Goal: Transaction & Acquisition: Purchase product/service

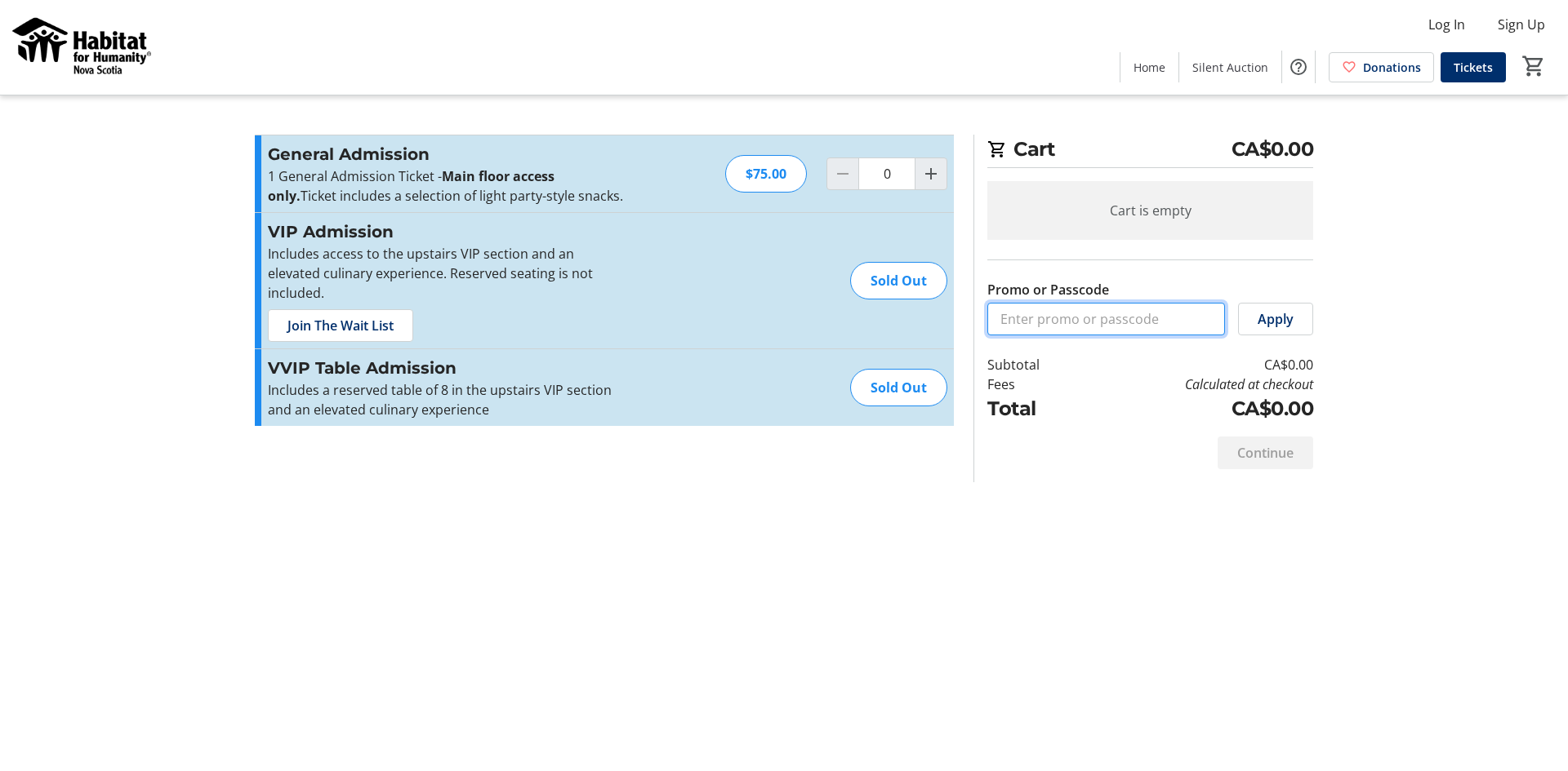
click at [1140, 319] on input "Promo or Passcode" at bounding box center [1105, 319] width 238 height 32
type input "AUTOSTEELBRONZE25!!"
click at [1265, 321] on span "Apply" at bounding box center [1276, 319] width 36 height 20
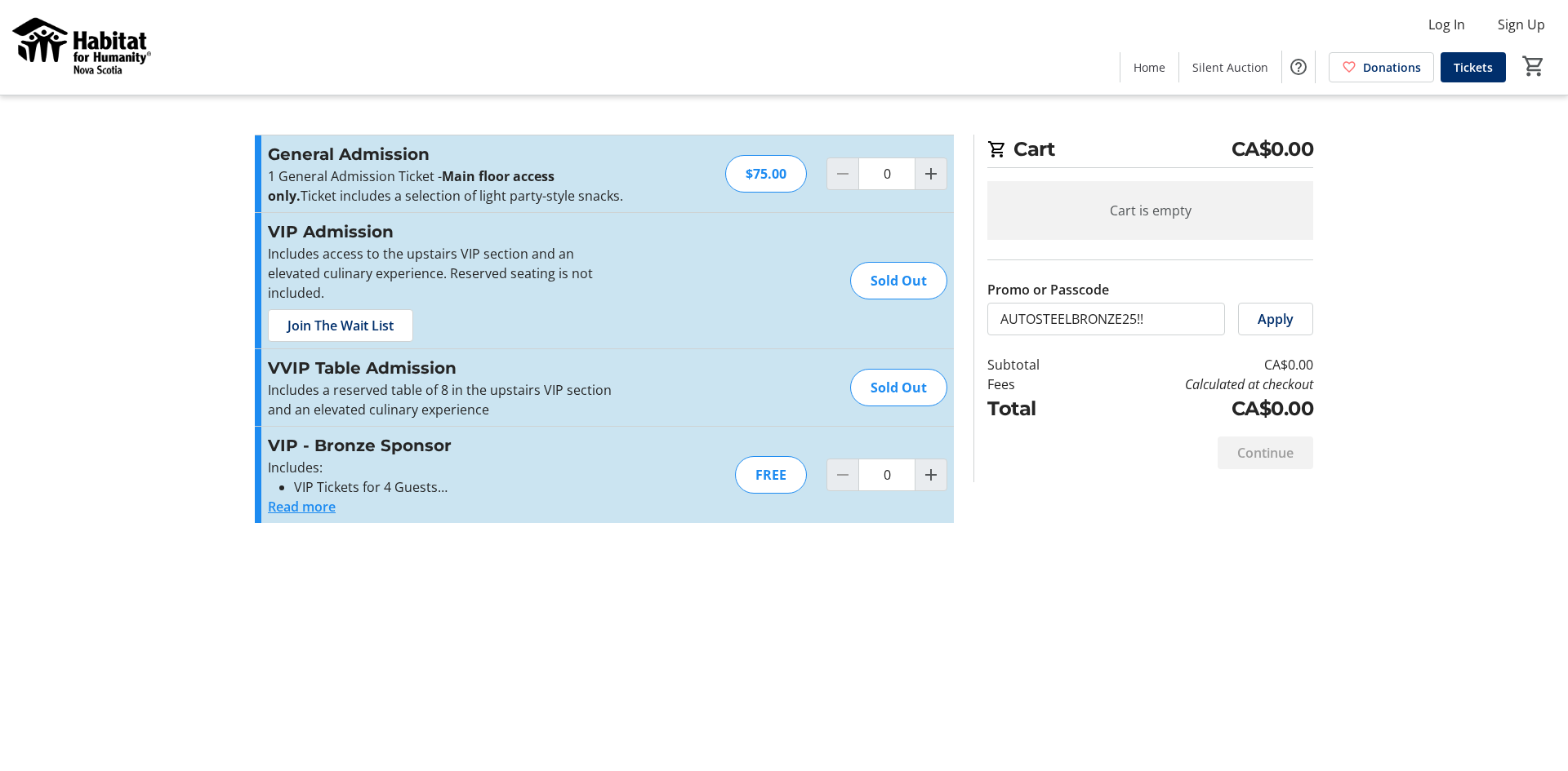
click at [319, 498] on button "Read more" at bounding box center [302, 507] width 68 height 20
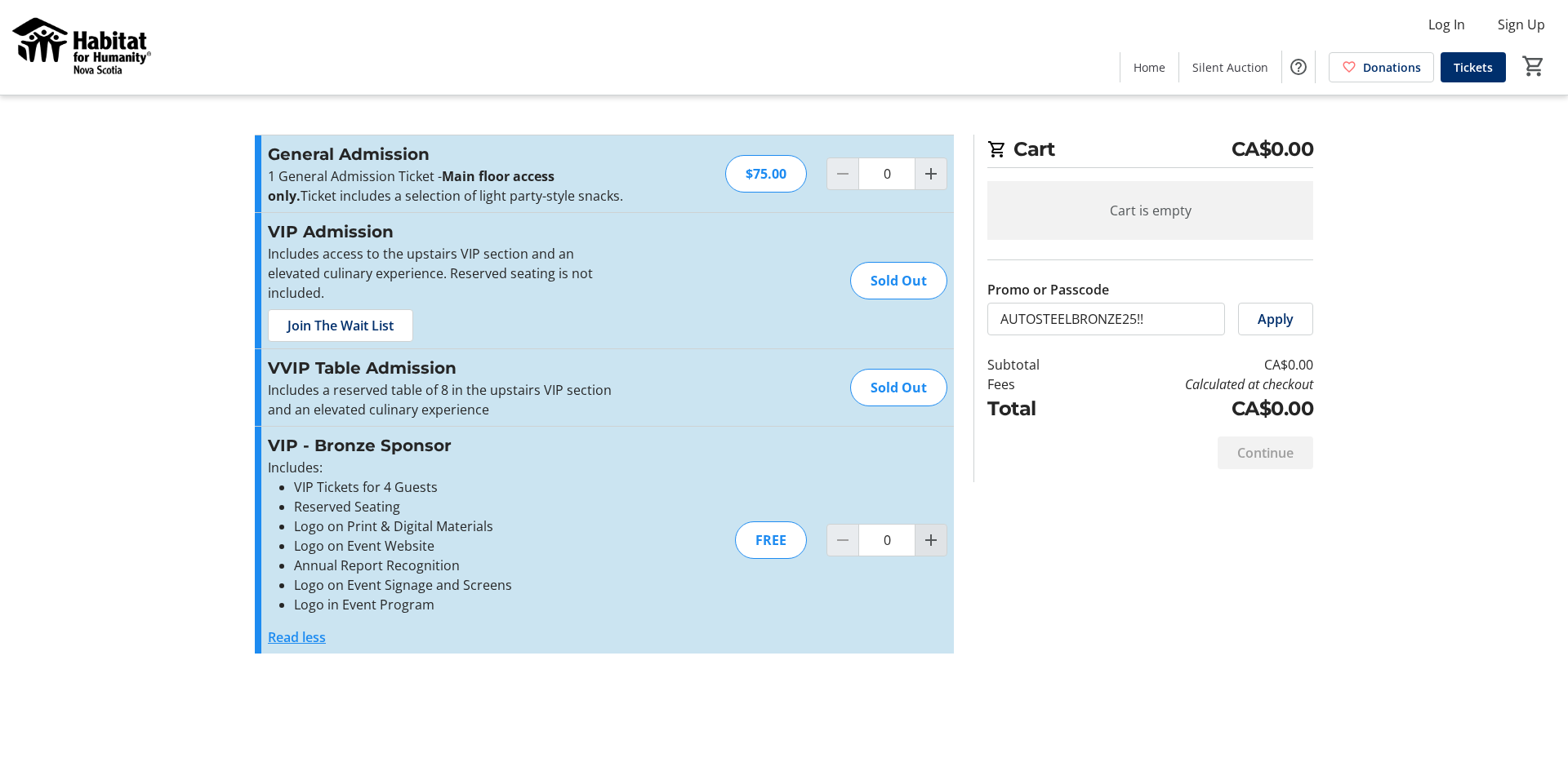
click at [937, 531] on mat-icon "Increment by one" at bounding box center [931, 540] width 20 height 20
type input "1"
click at [937, 524] on div at bounding box center [931, 540] width 32 height 32
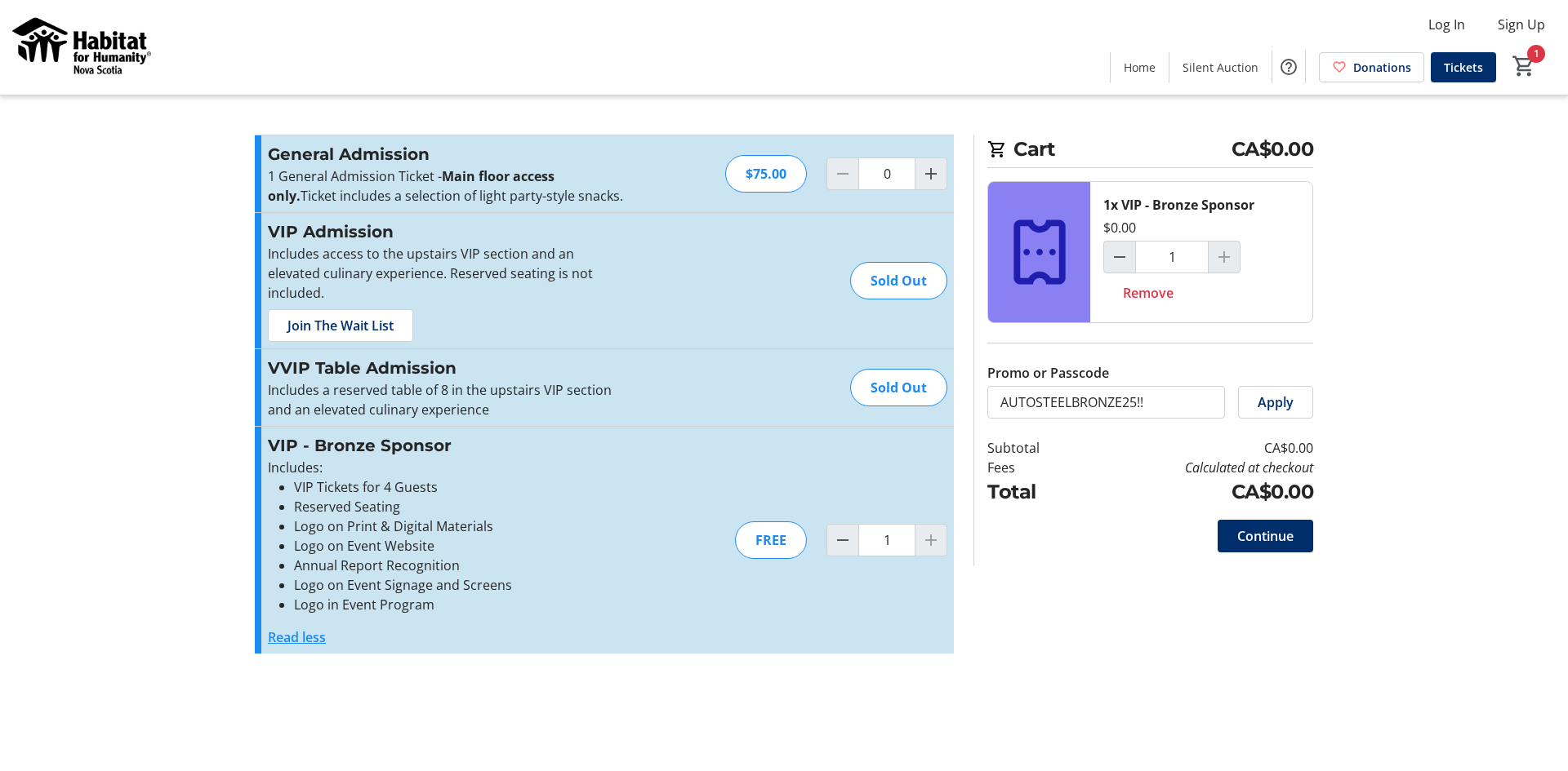
click at [1228, 250] on div at bounding box center [1224, 257] width 32 height 32
click at [1226, 261] on div at bounding box center [1224, 257] width 32 height 32
click at [931, 524] on div at bounding box center [931, 540] width 32 height 32
click at [1276, 535] on span "Continue" at bounding box center [1265, 536] width 56 height 20
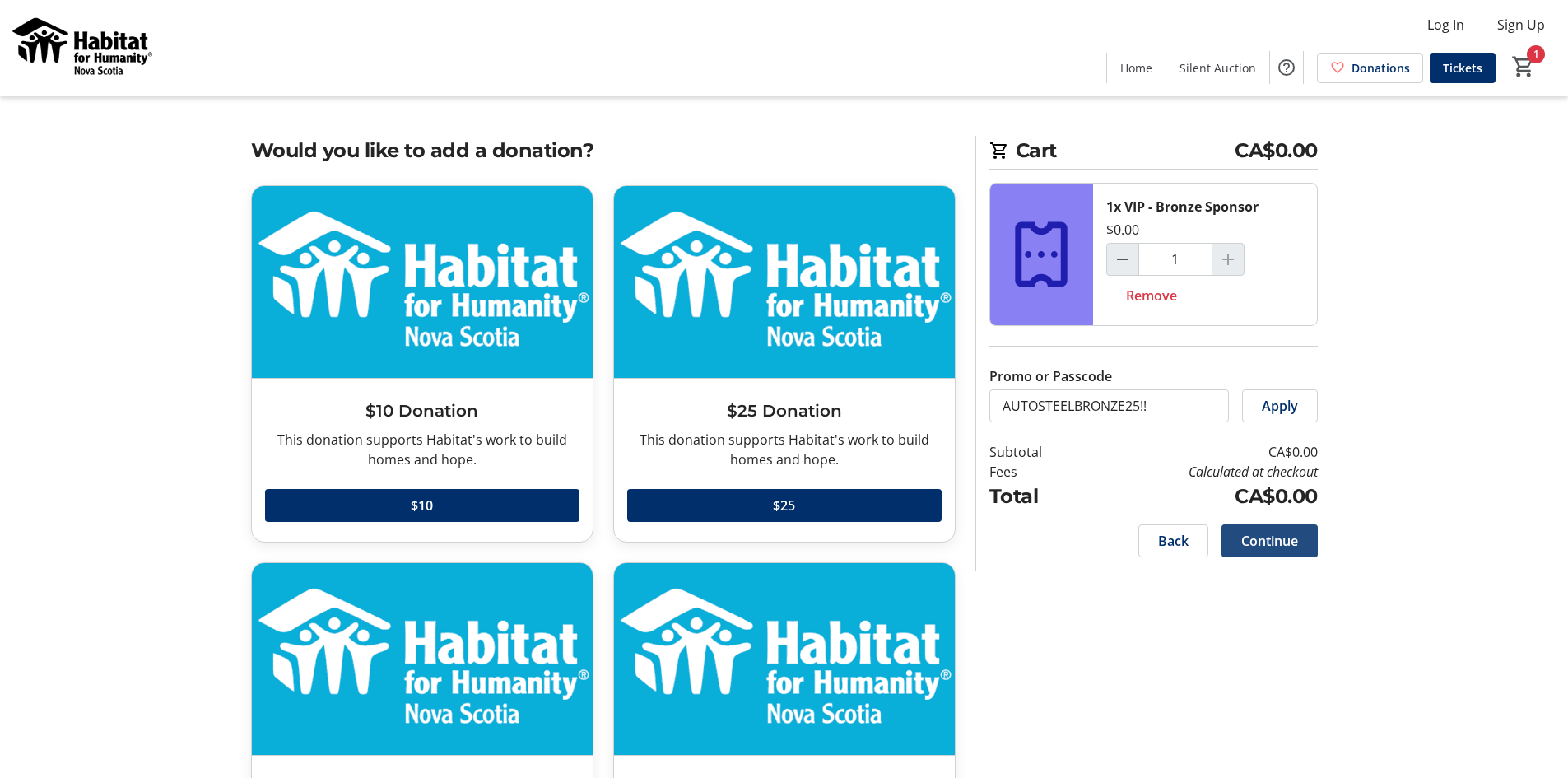
click at [1281, 542] on span "Continue" at bounding box center [1270, 541] width 57 height 20
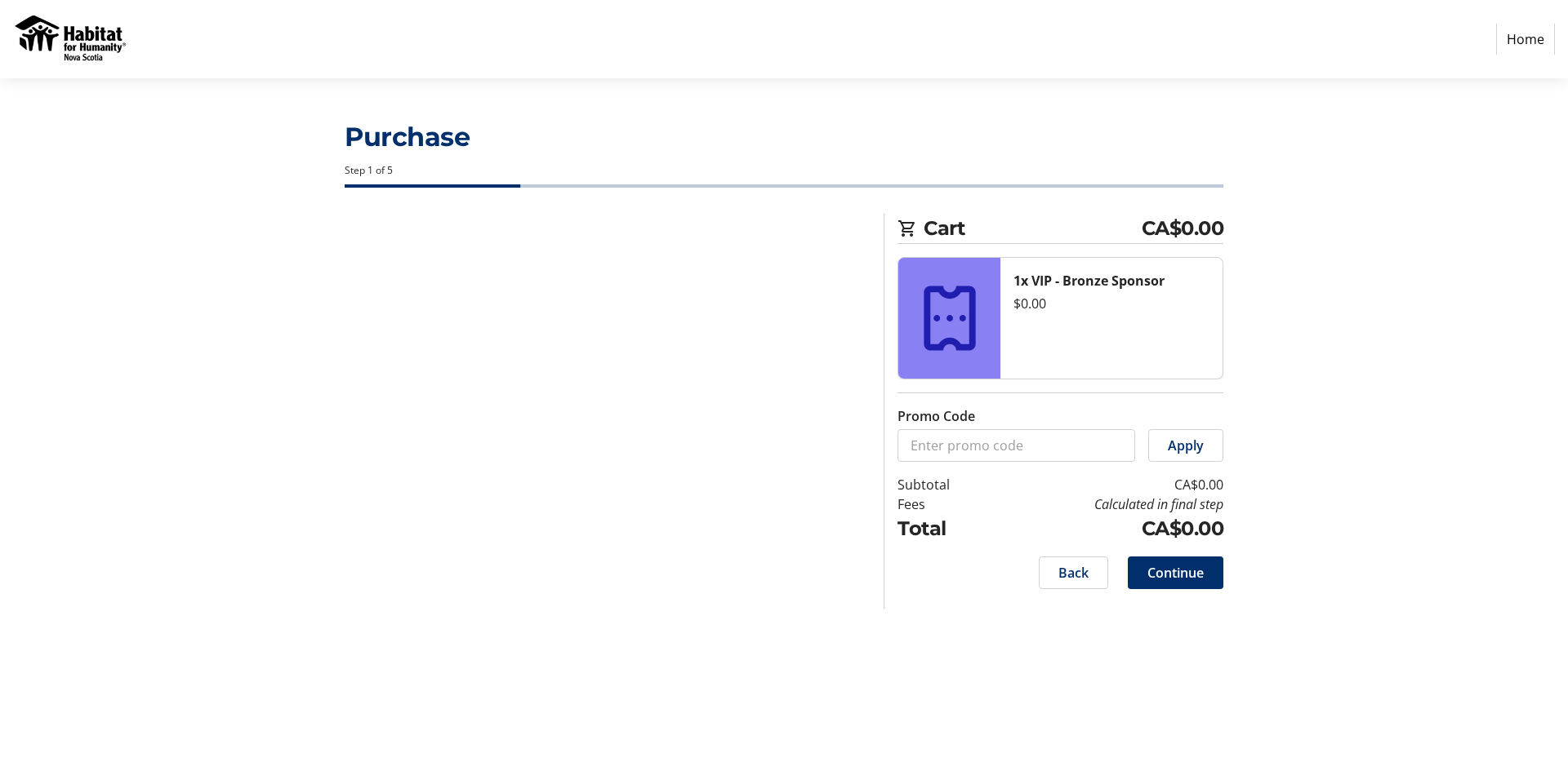
select select "CA"
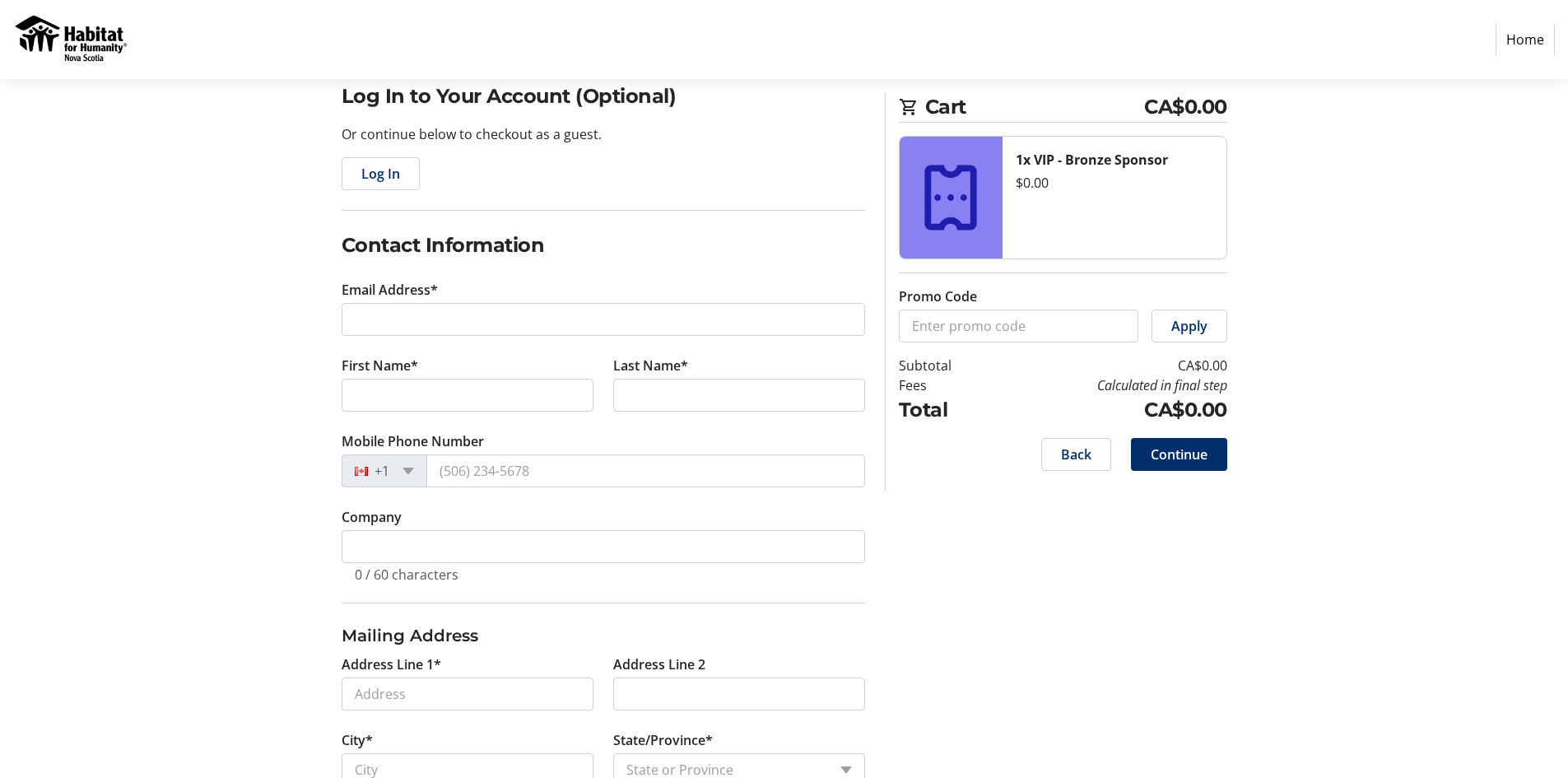
scroll to position [132, 0]
click at [442, 26] on nav "Home" at bounding box center [784, 40] width 1568 height 79
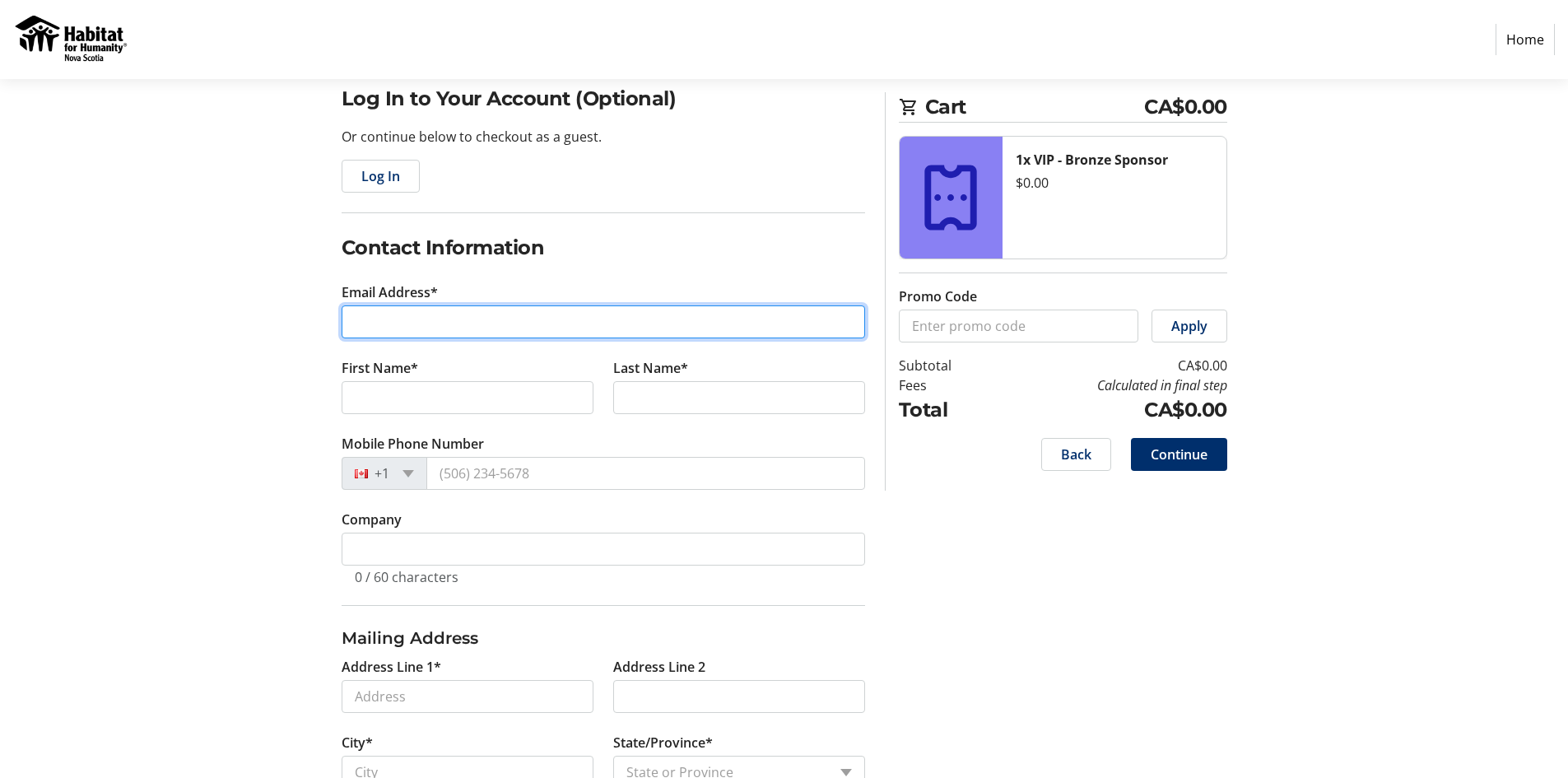
click at [447, 331] on input "Email Address*" at bounding box center [603, 322] width 523 height 33
type input "[EMAIL_ADDRESS][DOMAIN_NAME]"
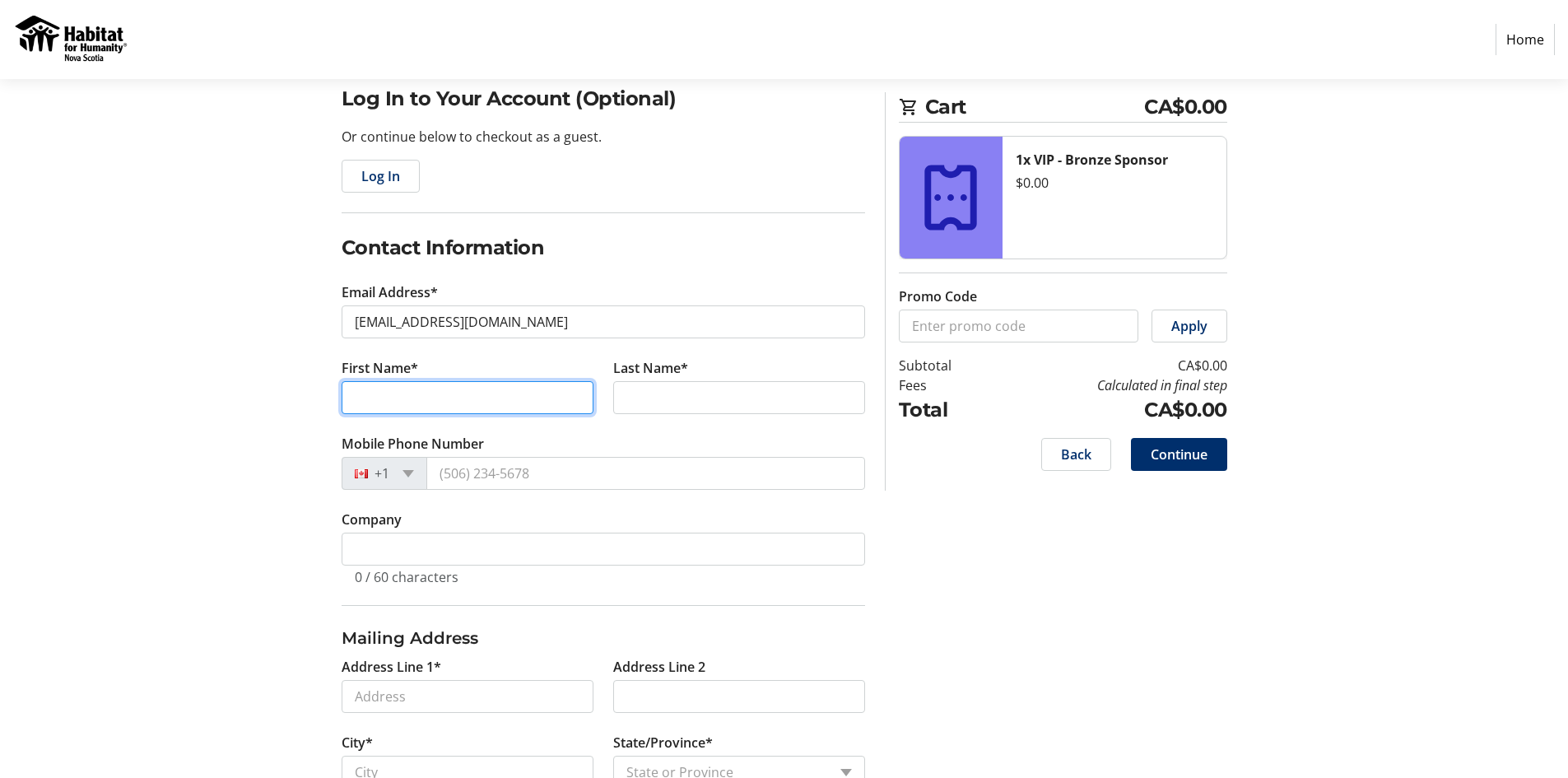
type input "[PERSON_NAME]"
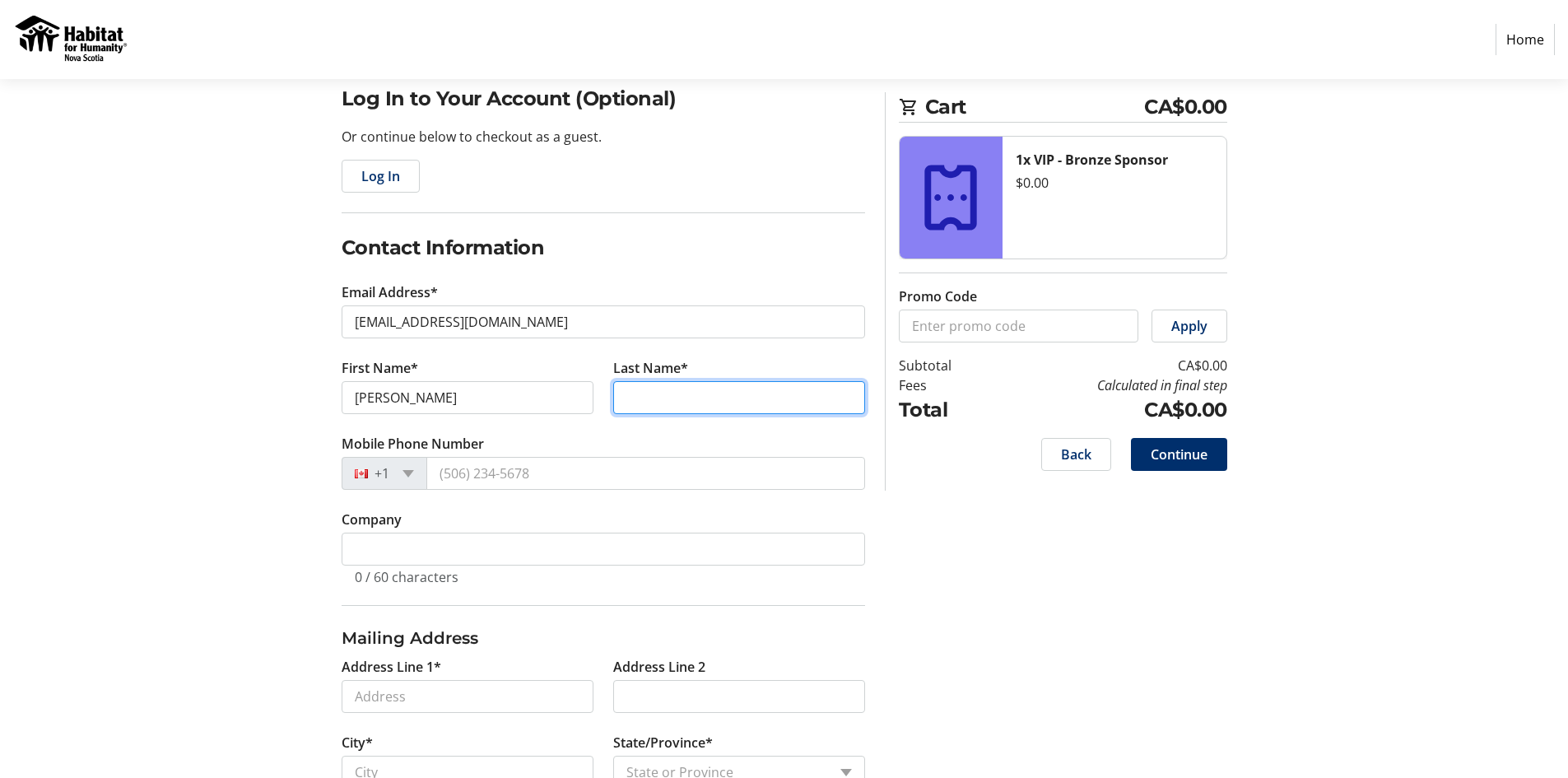
type input "Fourgnaud"
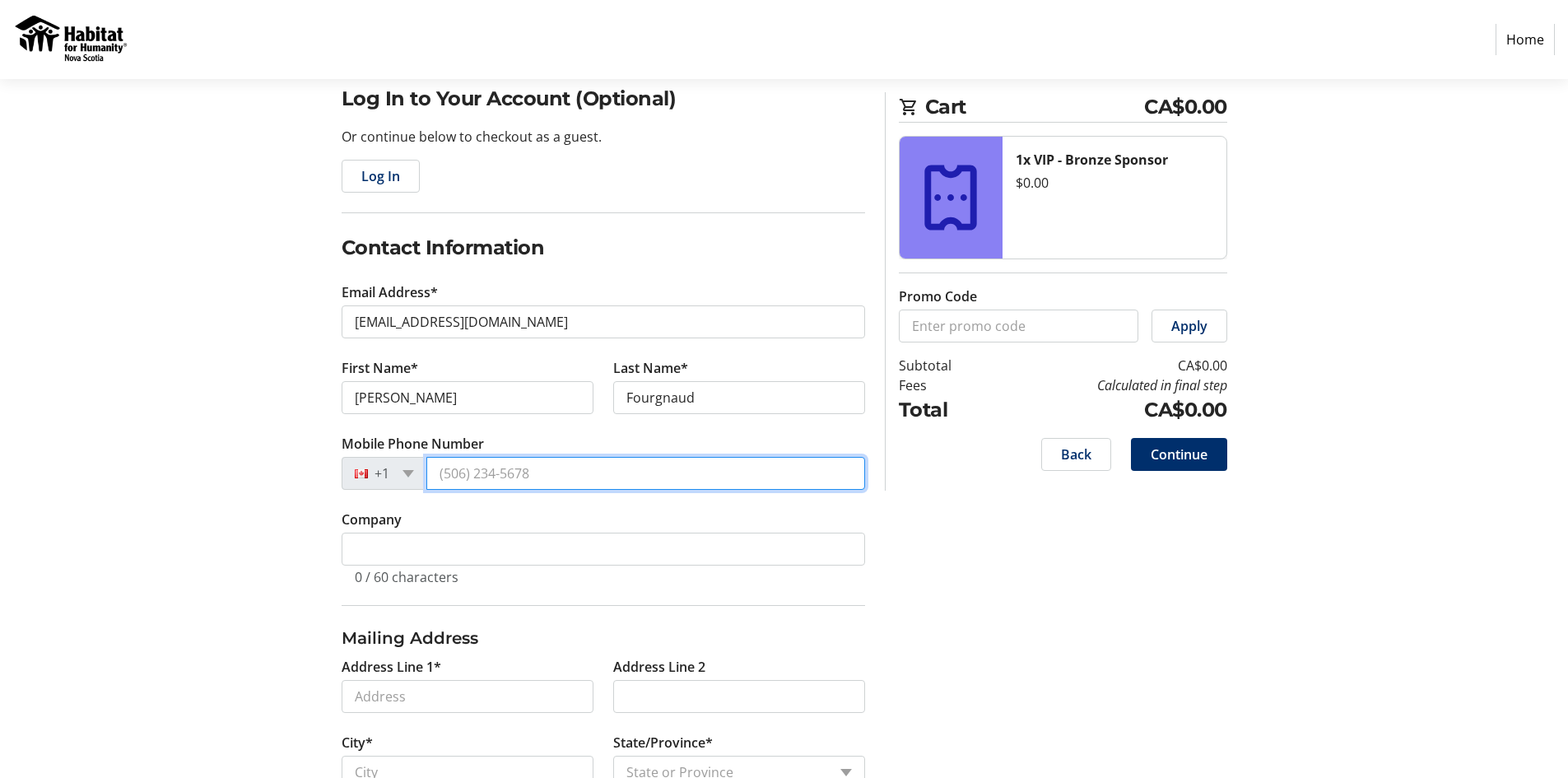
type input "[PHONE_NUMBER]"
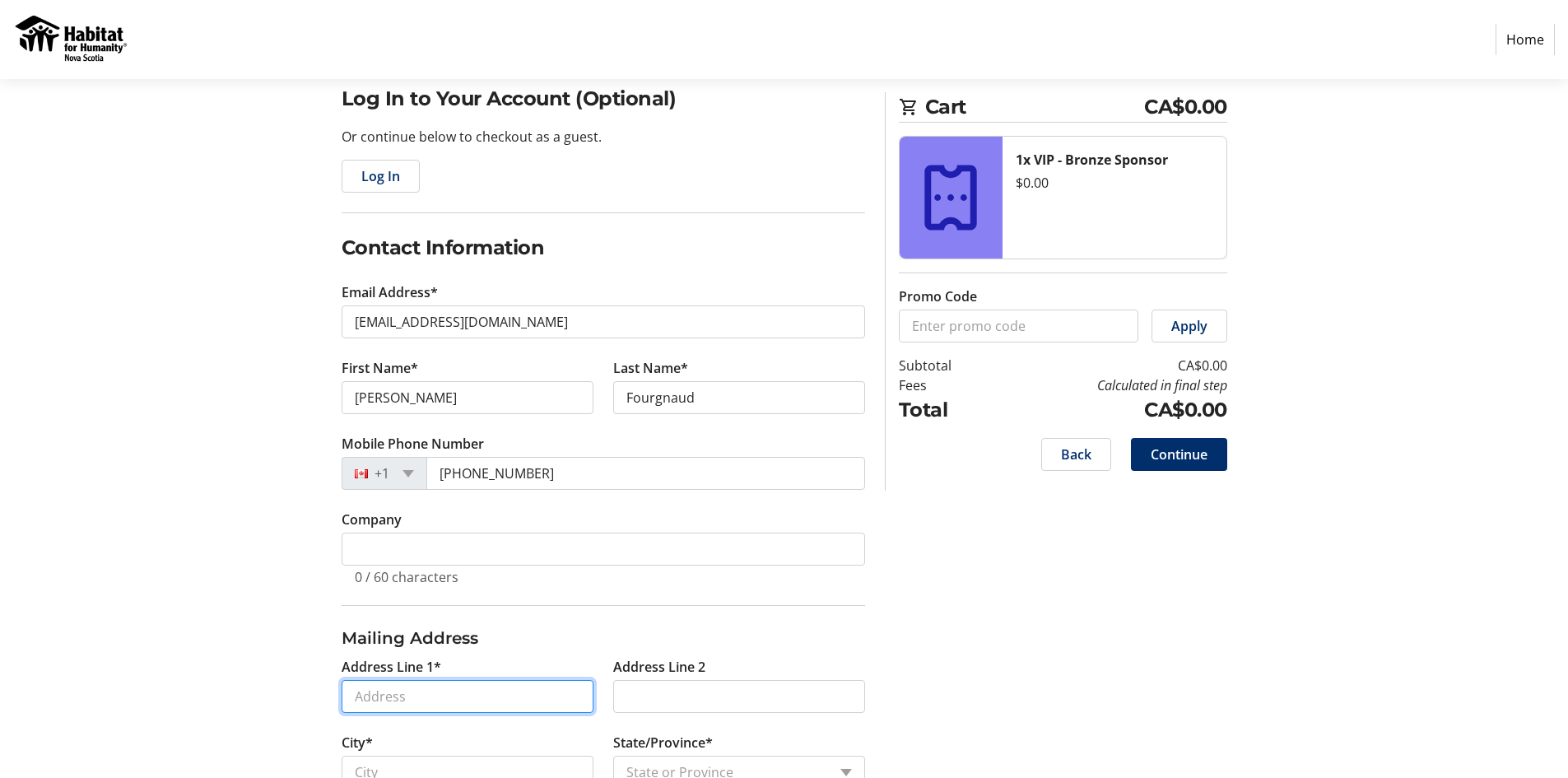
type input "[STREET_ADDRESS]"
type input "Dartmouth"
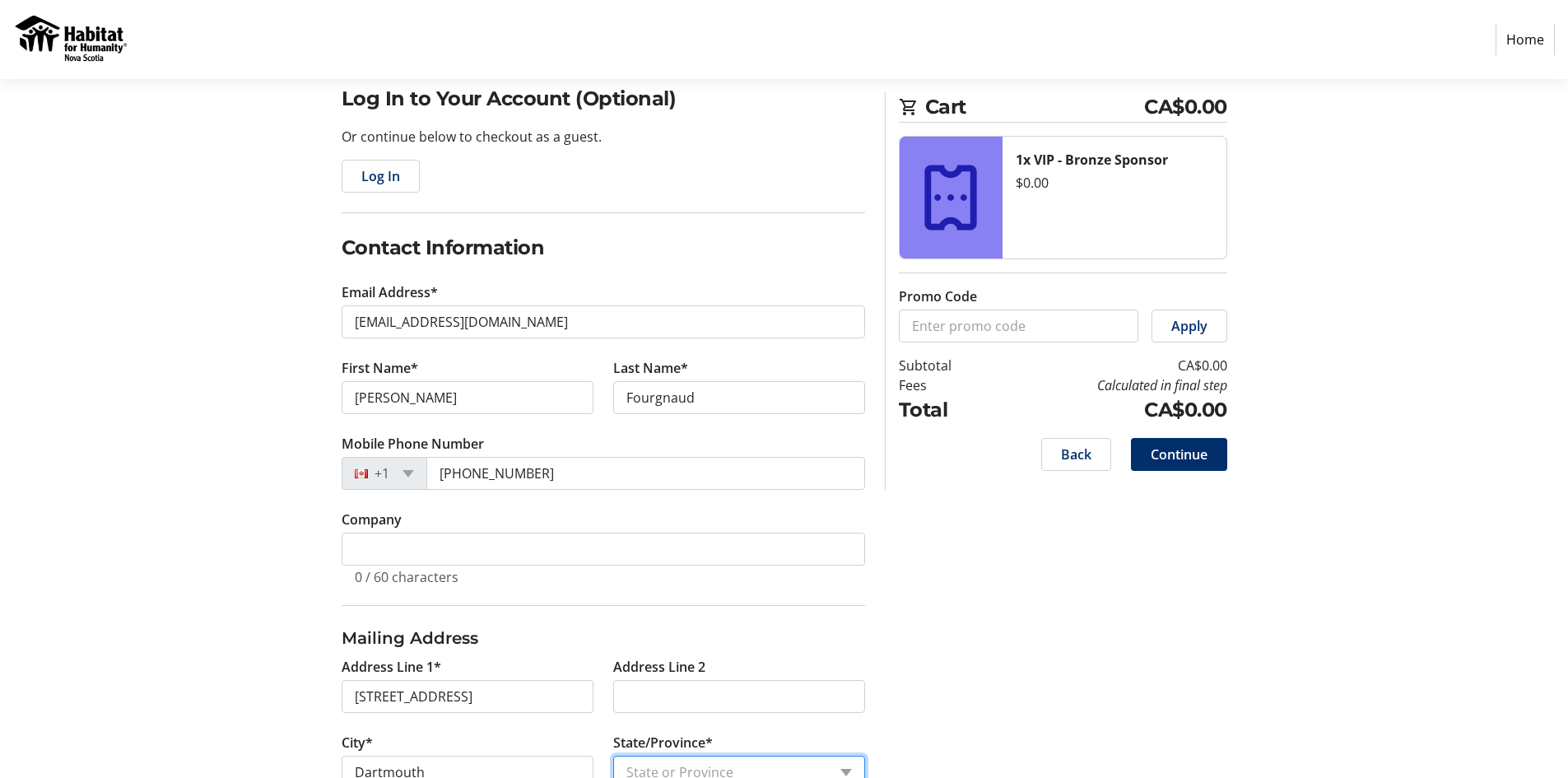
select select "NS"
type input "B2Y 3C8"
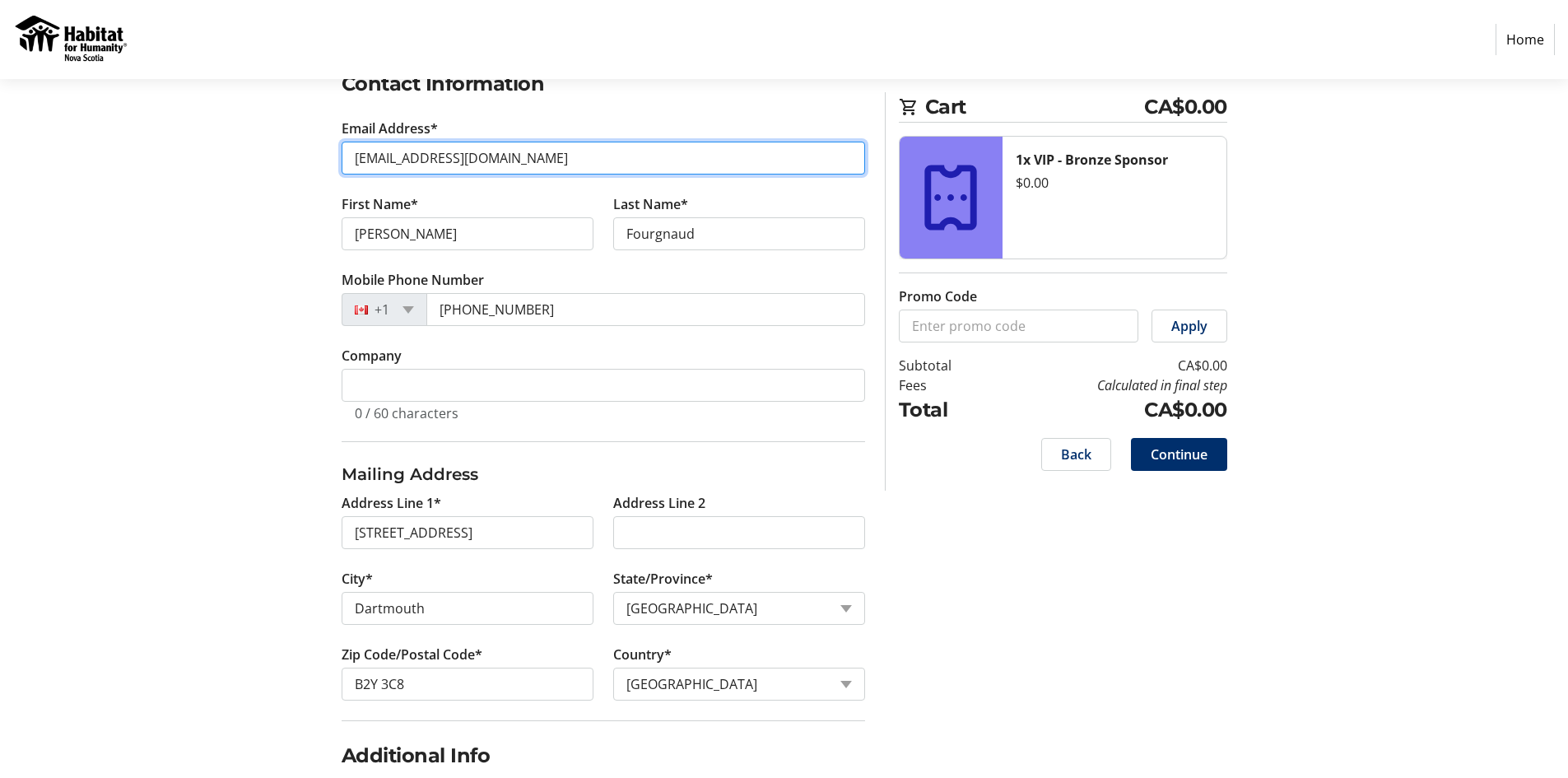
scroll to position [297, 0]
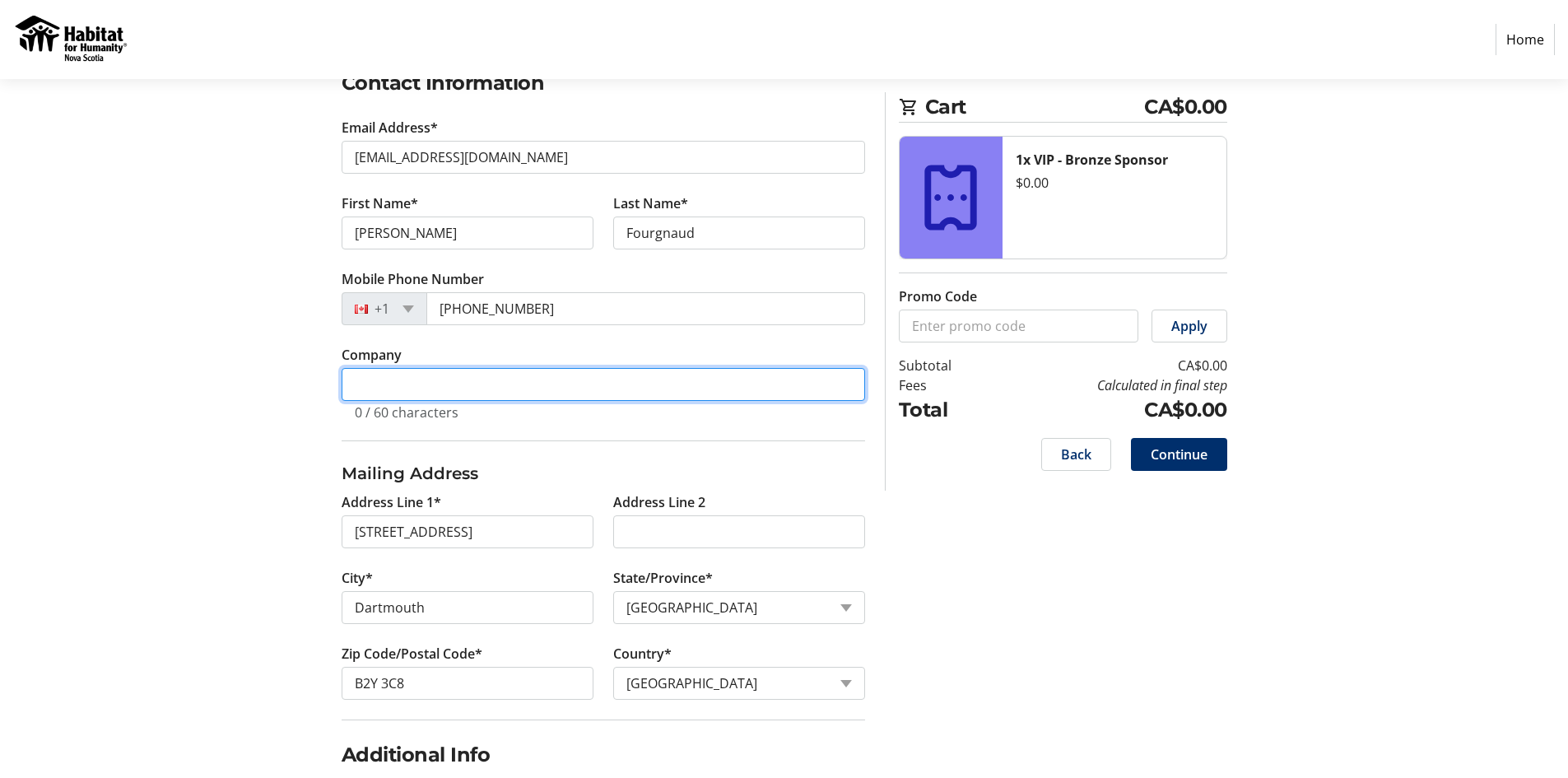
click at [447, 383] on input "Company" at bounding box center [603, 384] width 523 height 33
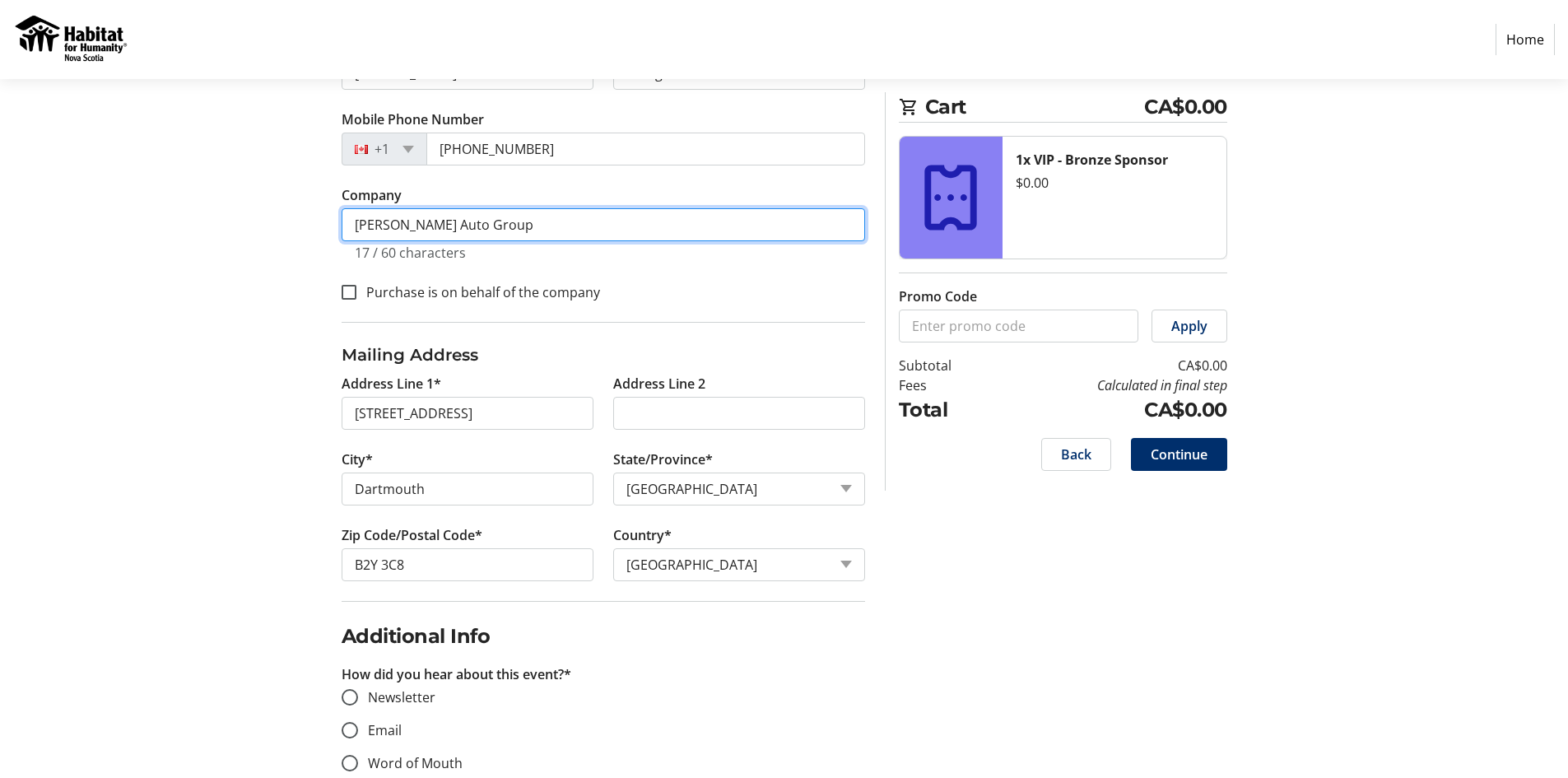
scroll to position [462, 0]
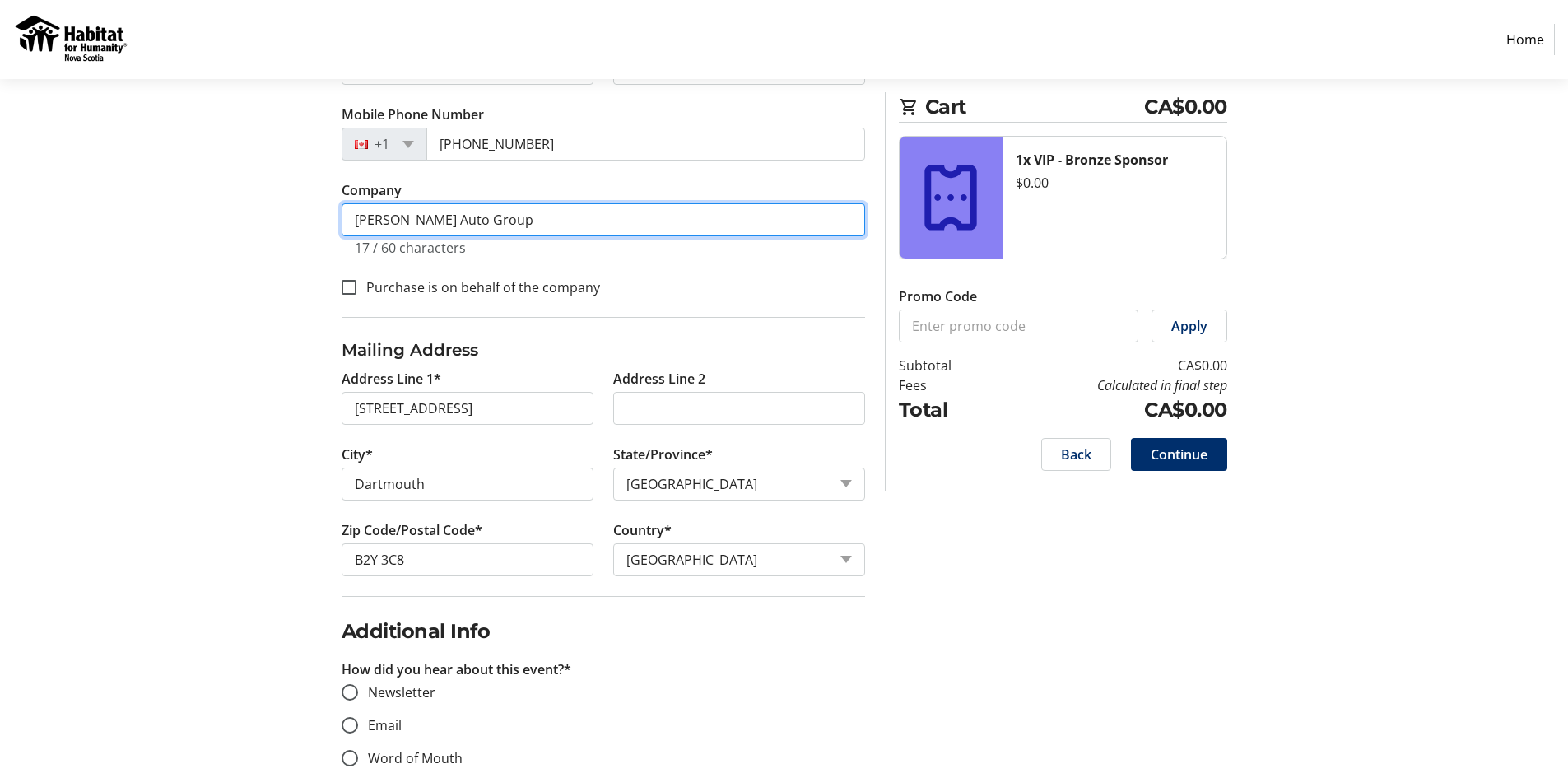
type input "[PERSON_NAME] Auto Group"
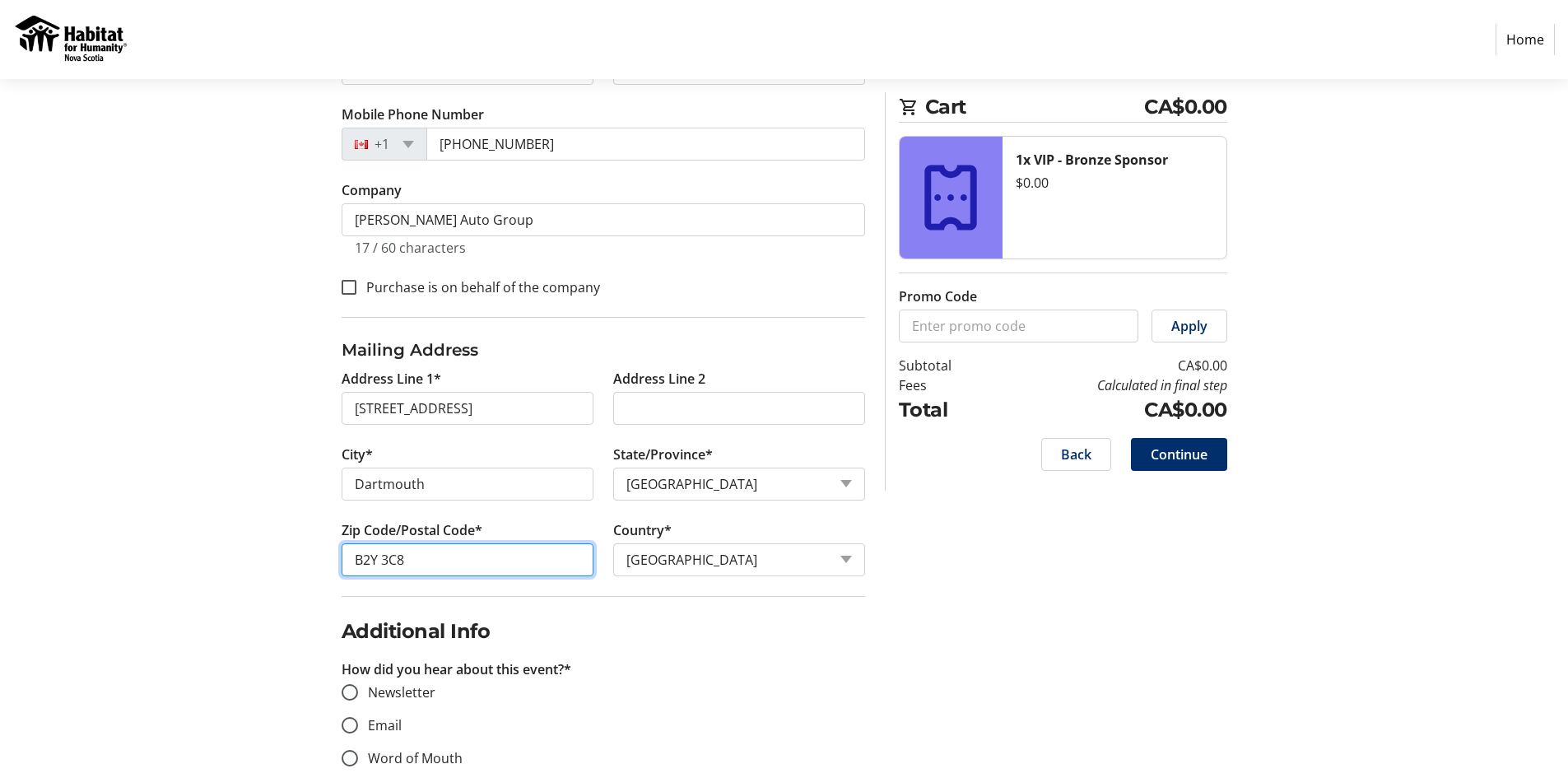
drag, startPoint x: 429, startPoint y: 566, endPoint x: 204, endPoint y: 567, distance: 225.0
click at [204, 567] on section "Purchase Step 1 of 5 Cart CA$0.00 1x VIP - Bronze Sponsor $0.00 Promo Code Appl…" at bounding box center [784, 279] width 1568 height 1322
type input "B3B 1G4"
click at [734, 610] on fieldset "Additional Info How did you hear about this event?* Newsletter Email Word of Mo…" at bounding box center [603, 758] width 523 height 324
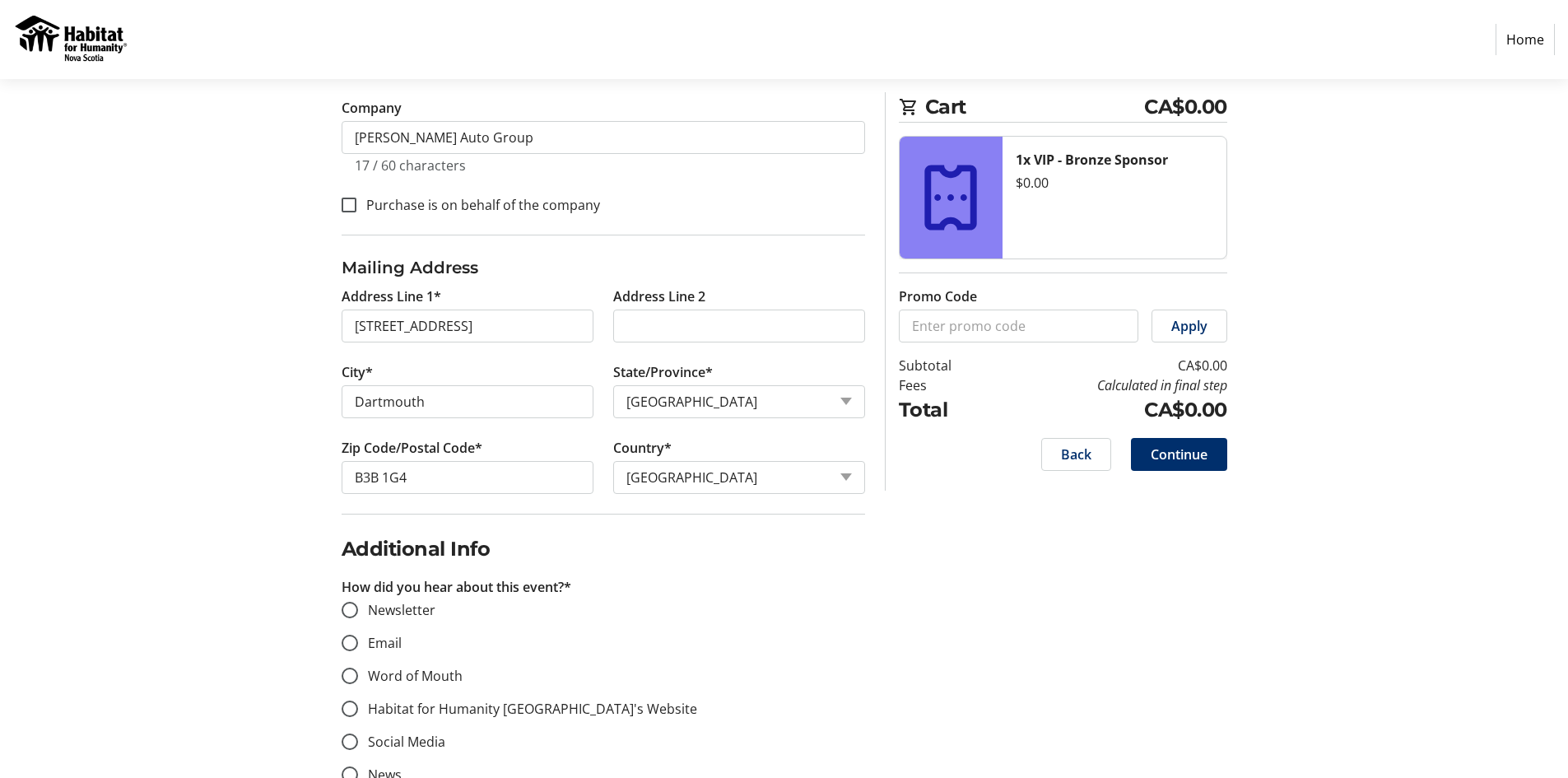
scroll to position [622, 0]
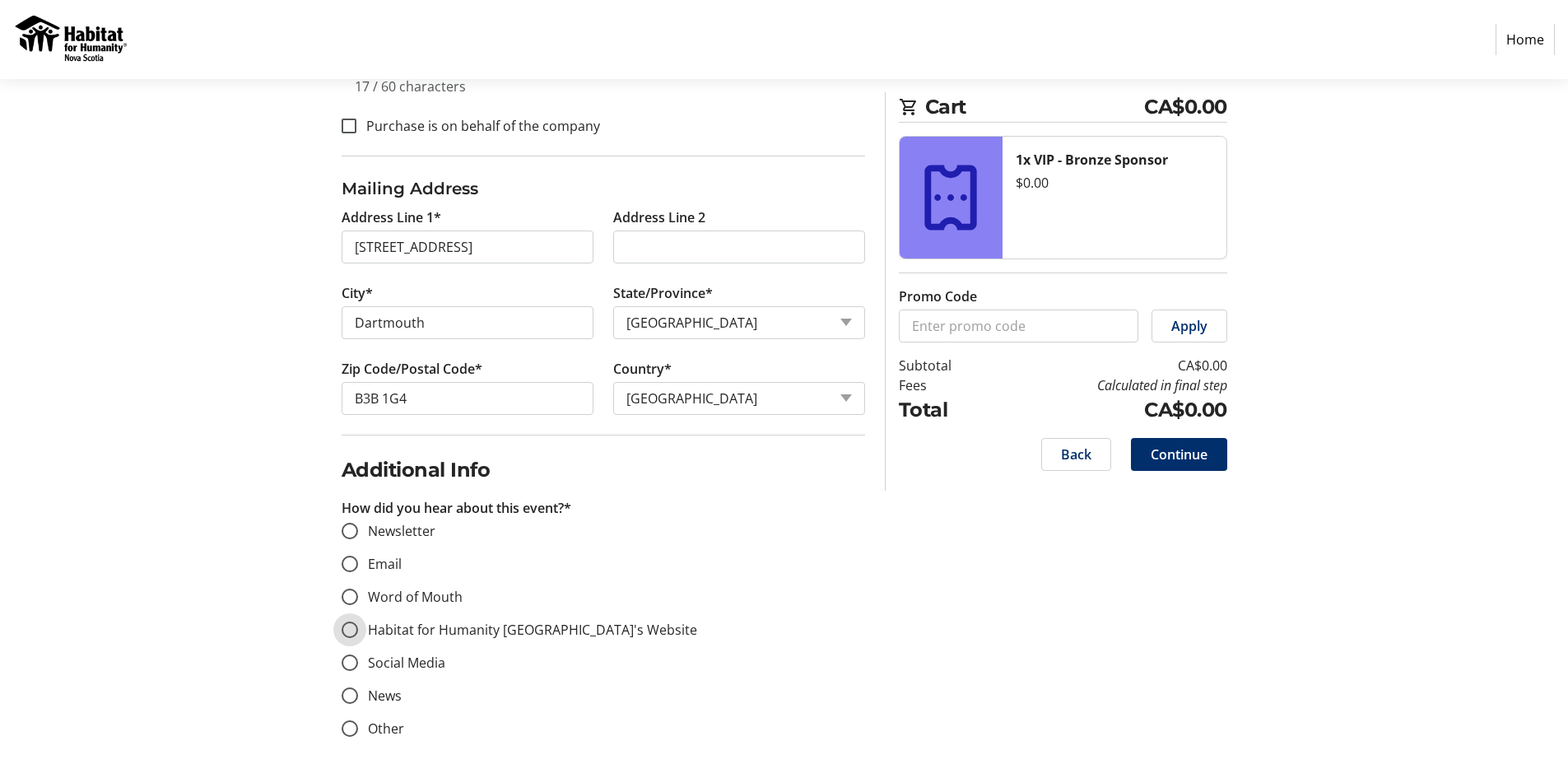
drag, startPoint x: 346, startPoint y: 633, endPoint x: 456, endPoint y: 640, distance: 110.2
click at [349, 634] on input "Habitat for Humanity [GEOGRAPHIC_DATA]'s Website" at bounding box center [350, 629] width 16 height 16
radio input "true"
click at [1198, 462] on span "Continue" at bounding box center [1179, 454] width 57 height 20
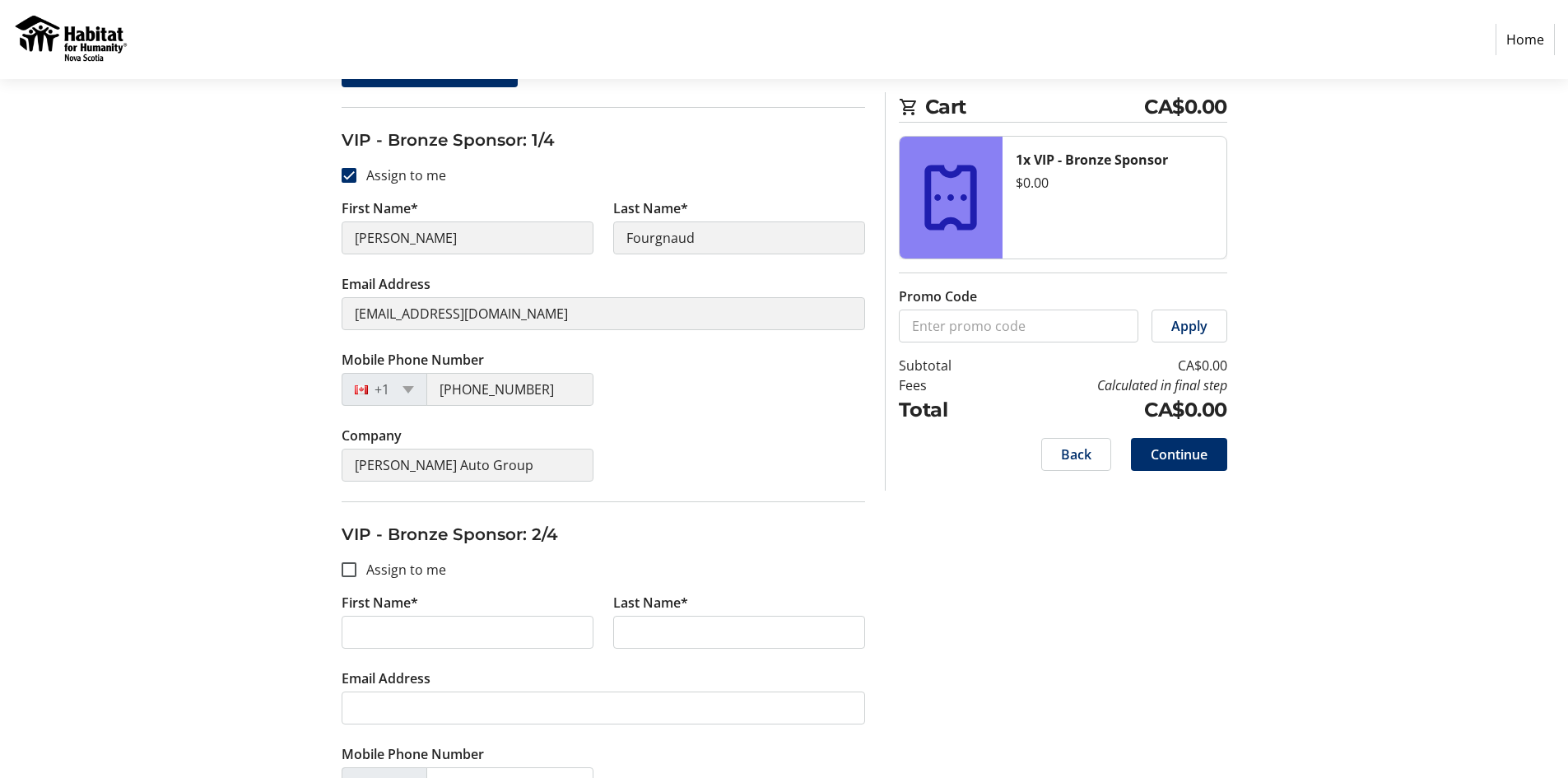
scroll to position [247, 0]
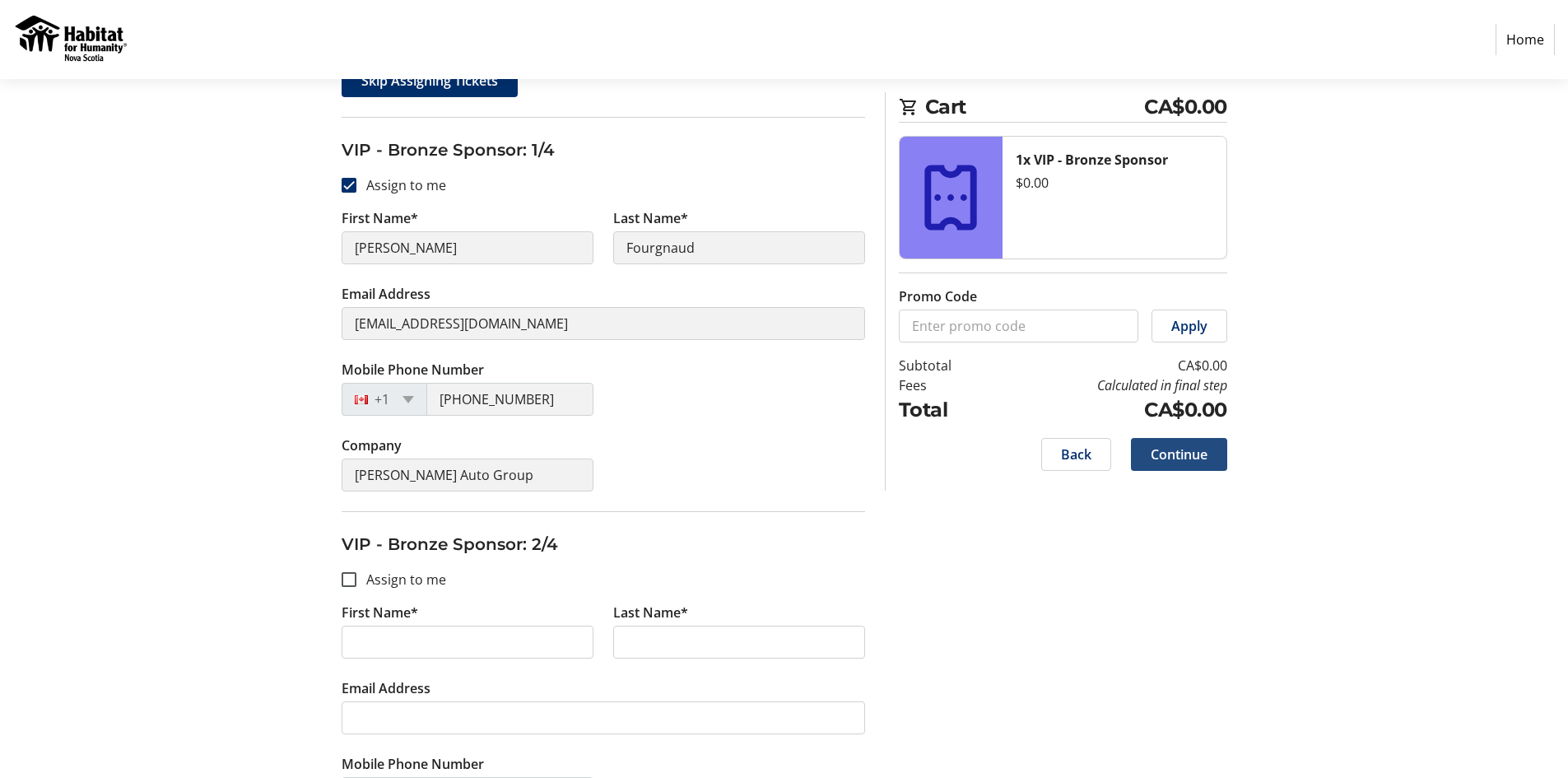
click at [1181, 457] on span "Continue" at bounding box center [1179, 454] width 57 height 20
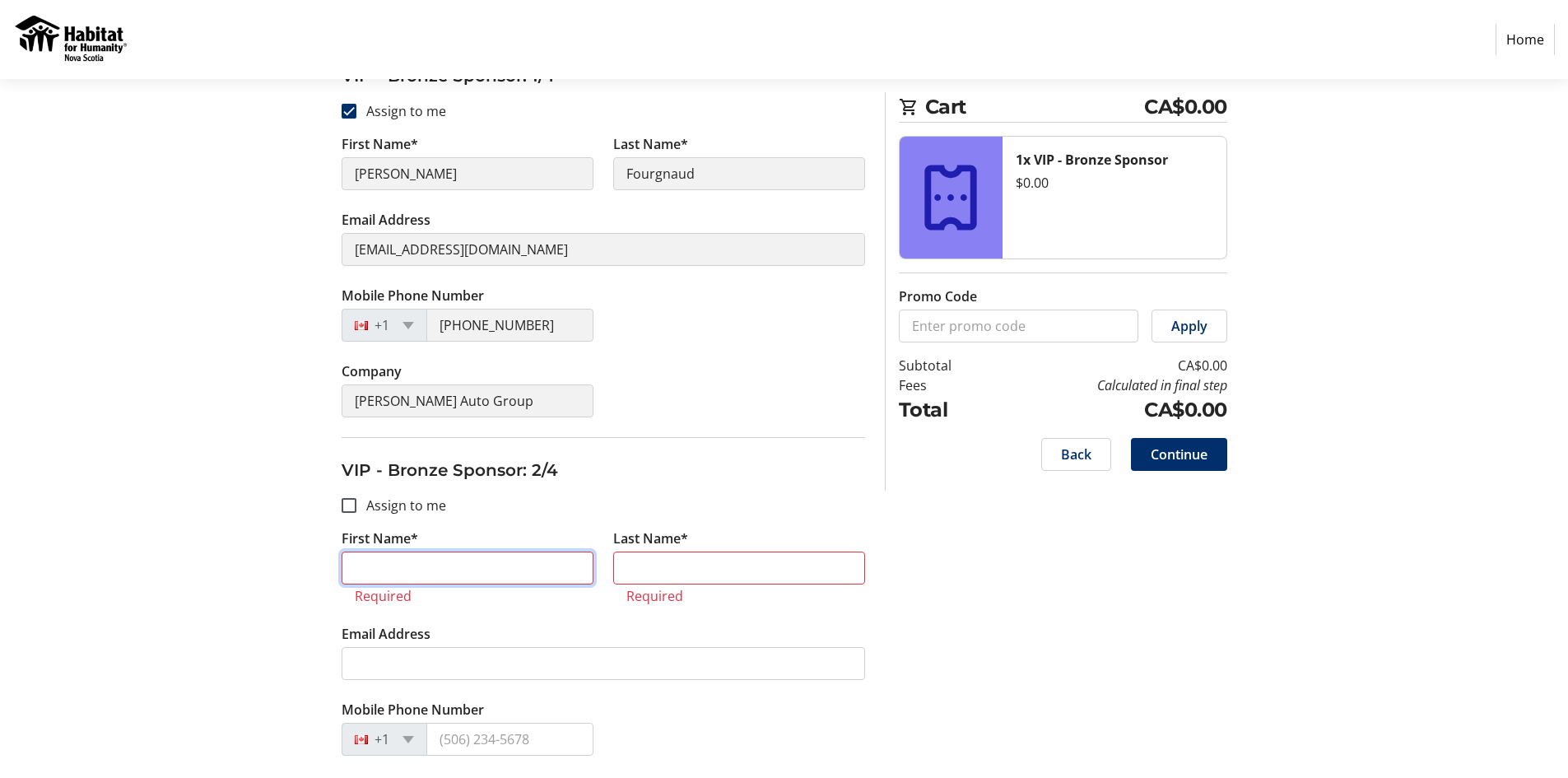
scroll to position [324, 0]
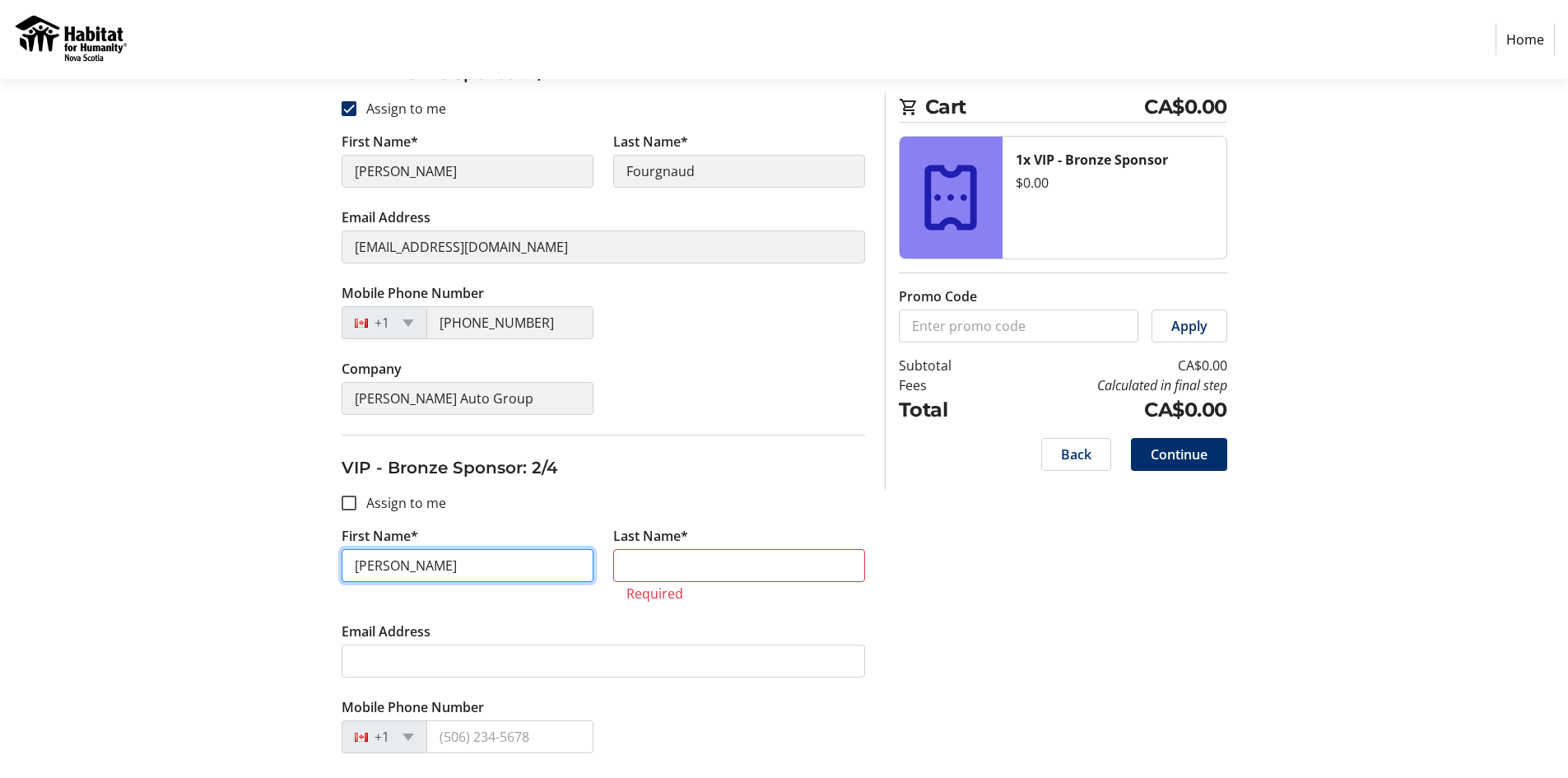
type input "[PERSON_NAME]"
type input "Fourgnaud"
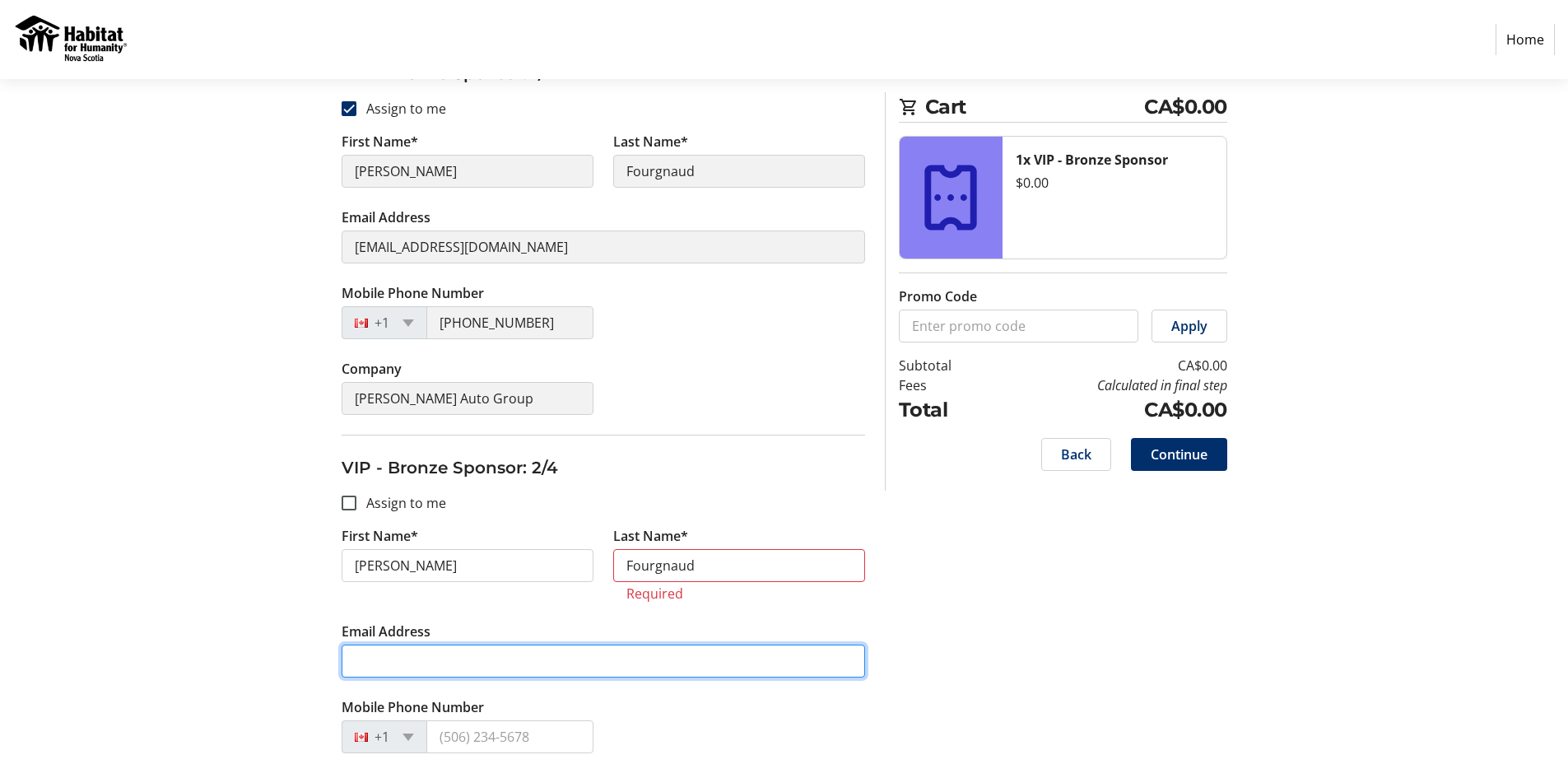
type input "[EMAIL_ADDRESS][DOMAIN_NAME]"
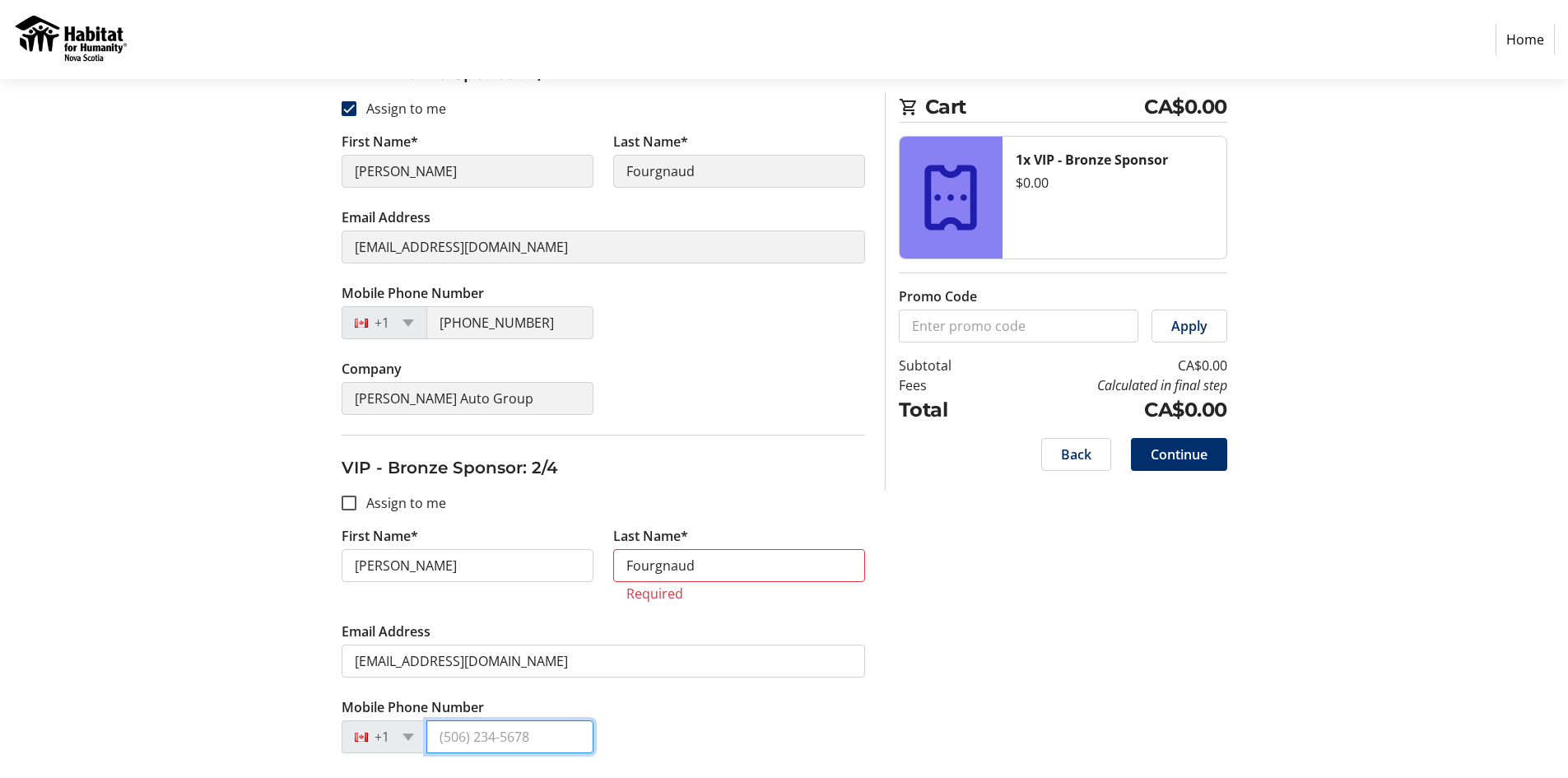
type input "[PHONE_NUMBER]"
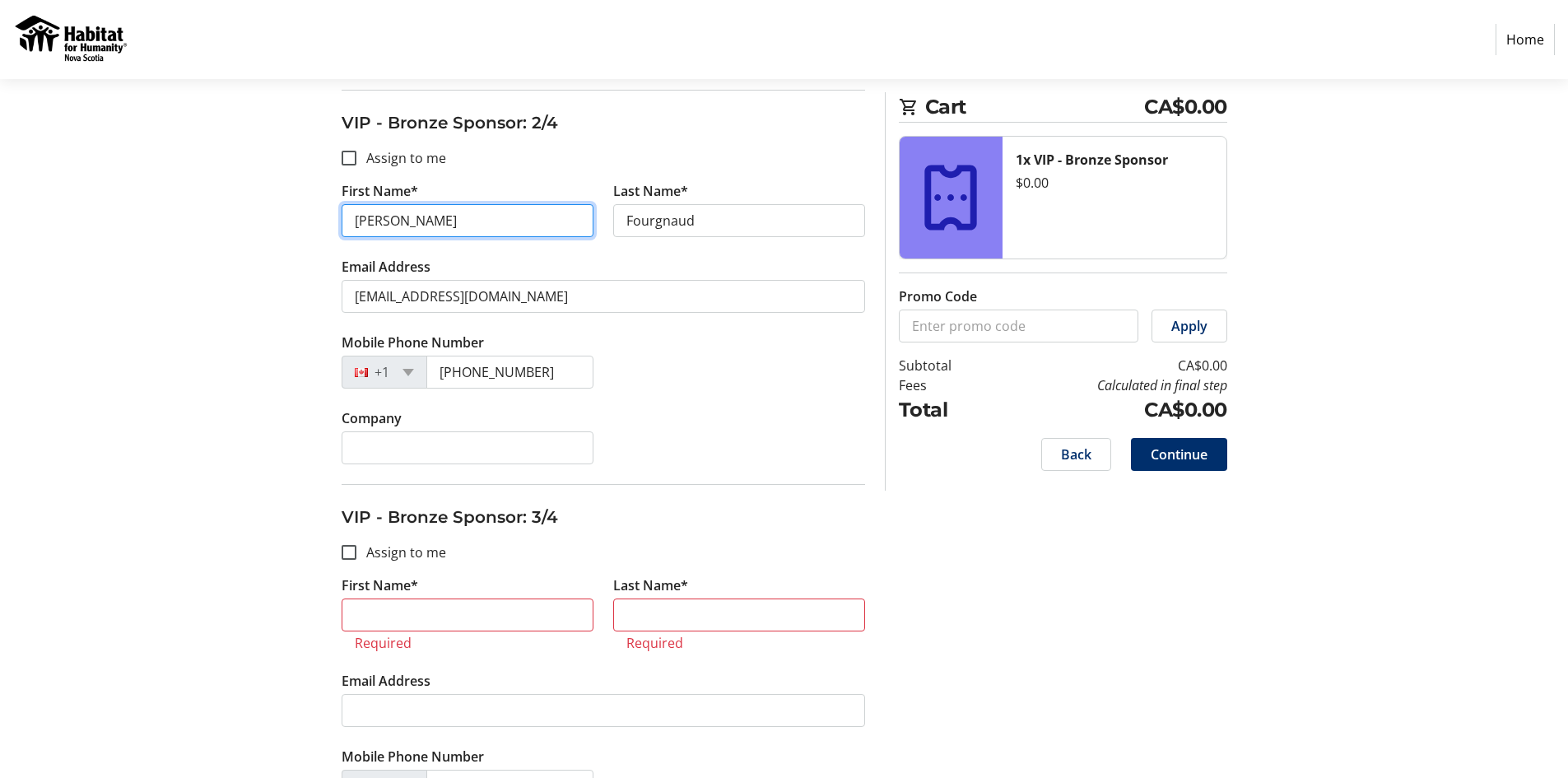
scroll to position [818, 0]
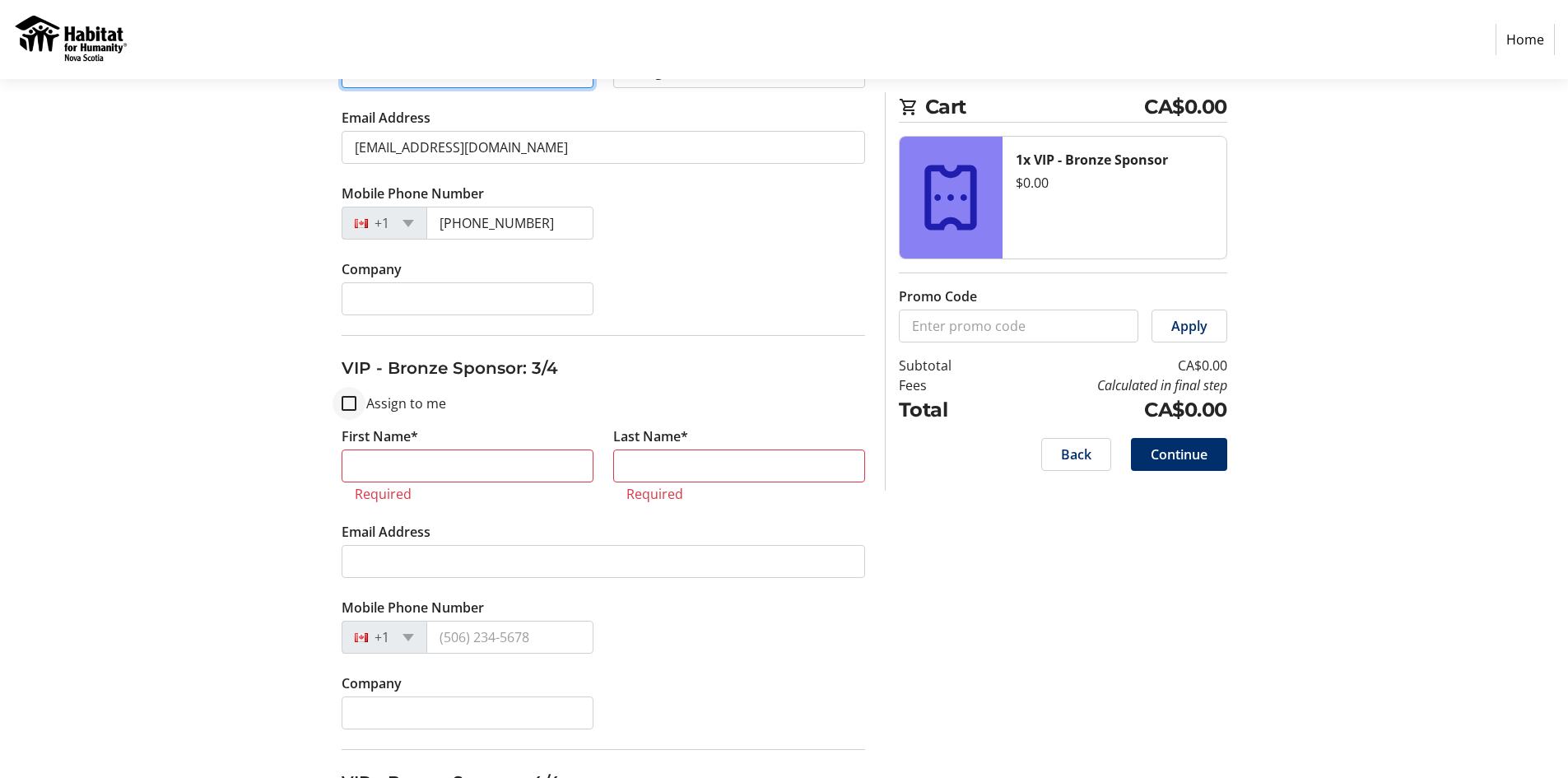
type input "[PERSON_NAME]"
click at [342, 400] on input "Assign to me" at bounding box center [349, 403] width 15 height 15
checkbox input "true"
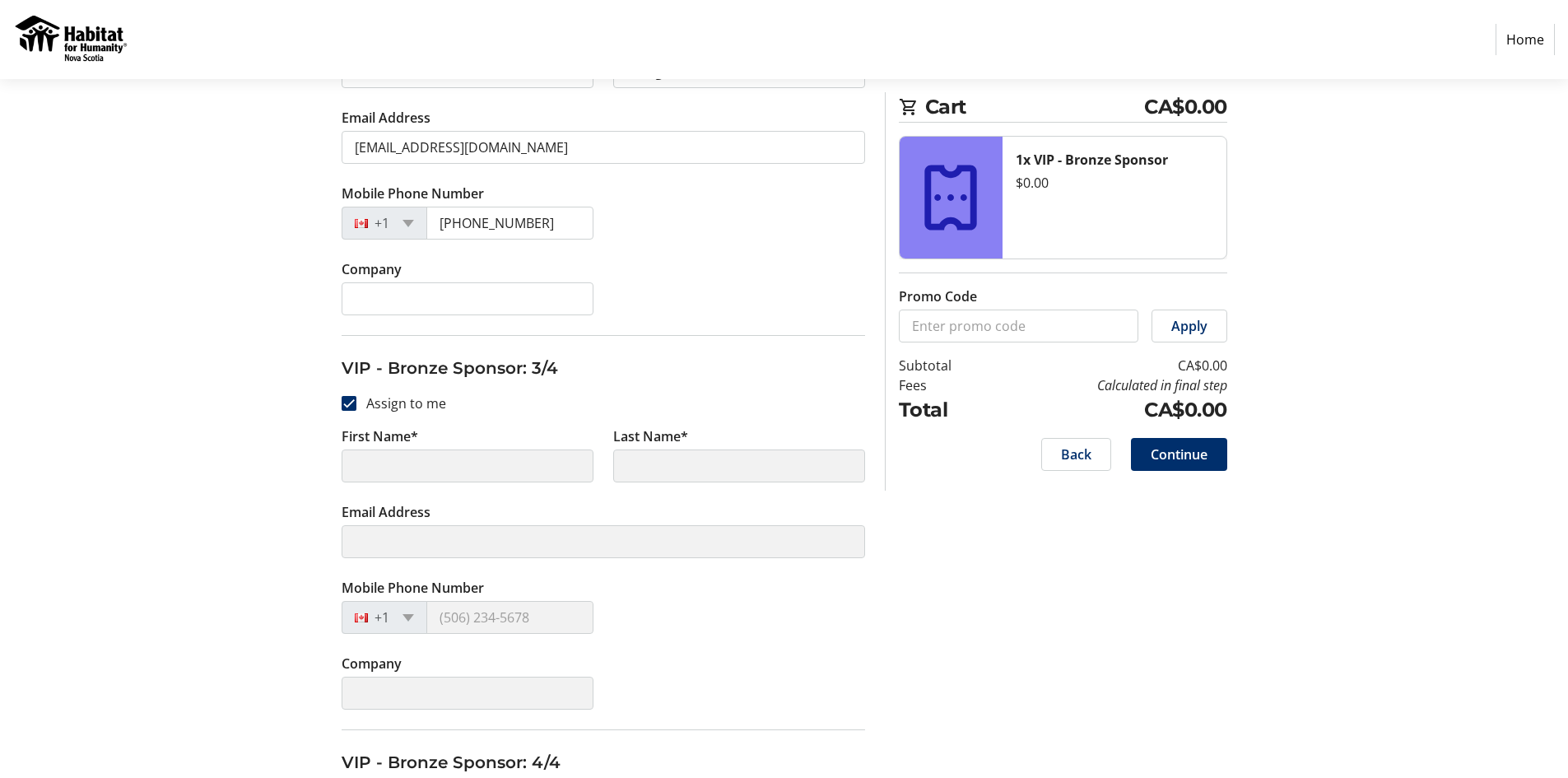
type input "[PERSON_NAME]"
type input "Fourgnaud"
type input "[EMAIL_ADDRESS][DOMAIN_NAME]"
type input "[PHONE_NUMBER]"
type input "[PERSON_NAME] Auto Group"
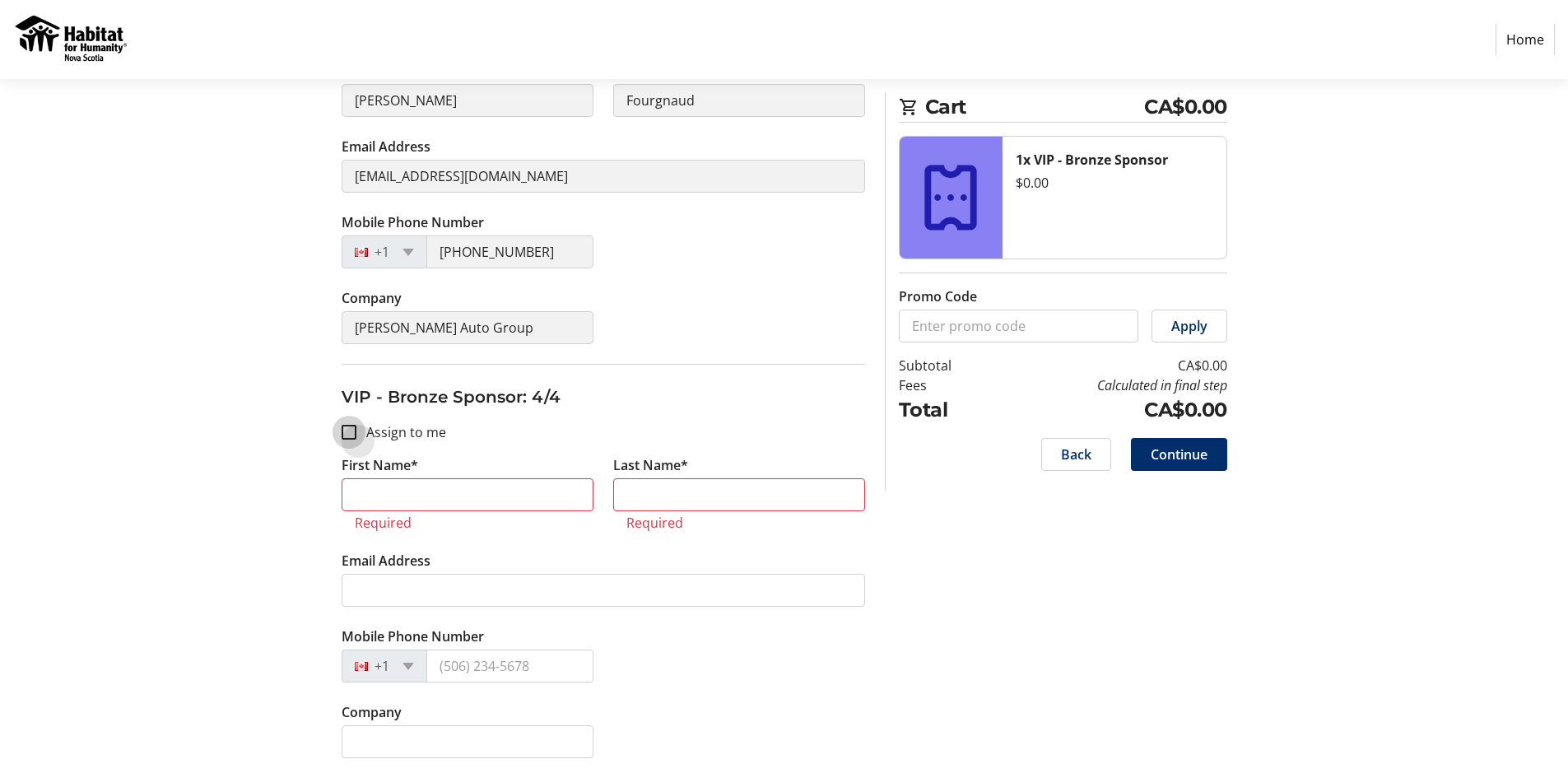
click at [350, 432] on input "Assign to me" at bounding box center [349, 432] width 15 height 15
checkbox input "true"
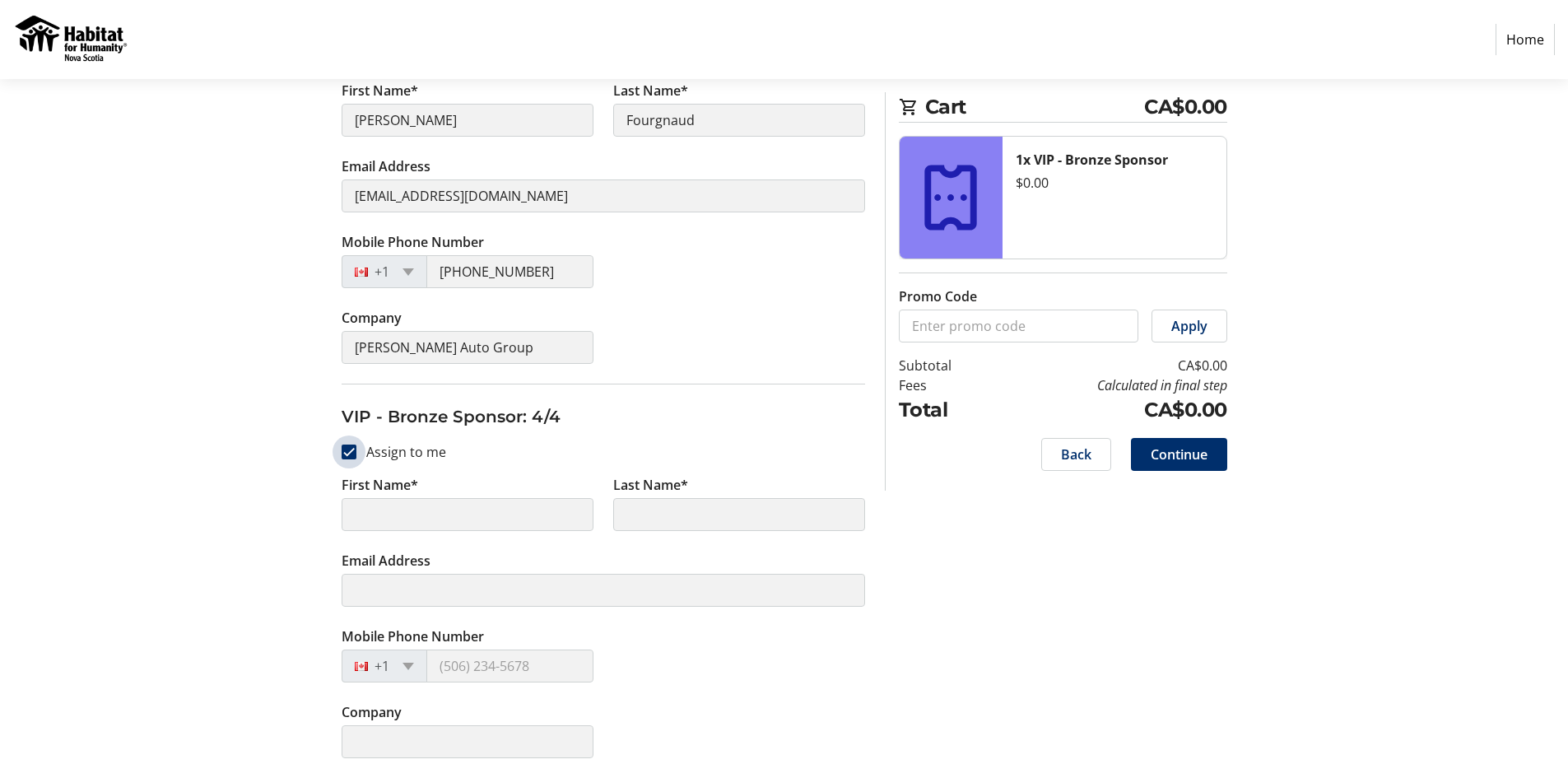
type input "[PERSON_NAME]"
type input "Fourgnaud"
type input "[EMAIL_ADDRESS][DOMAIN_NAME]"
type input "[PHONE_NUMBER]"
type input "[PERSON_NAME] Auto Group"
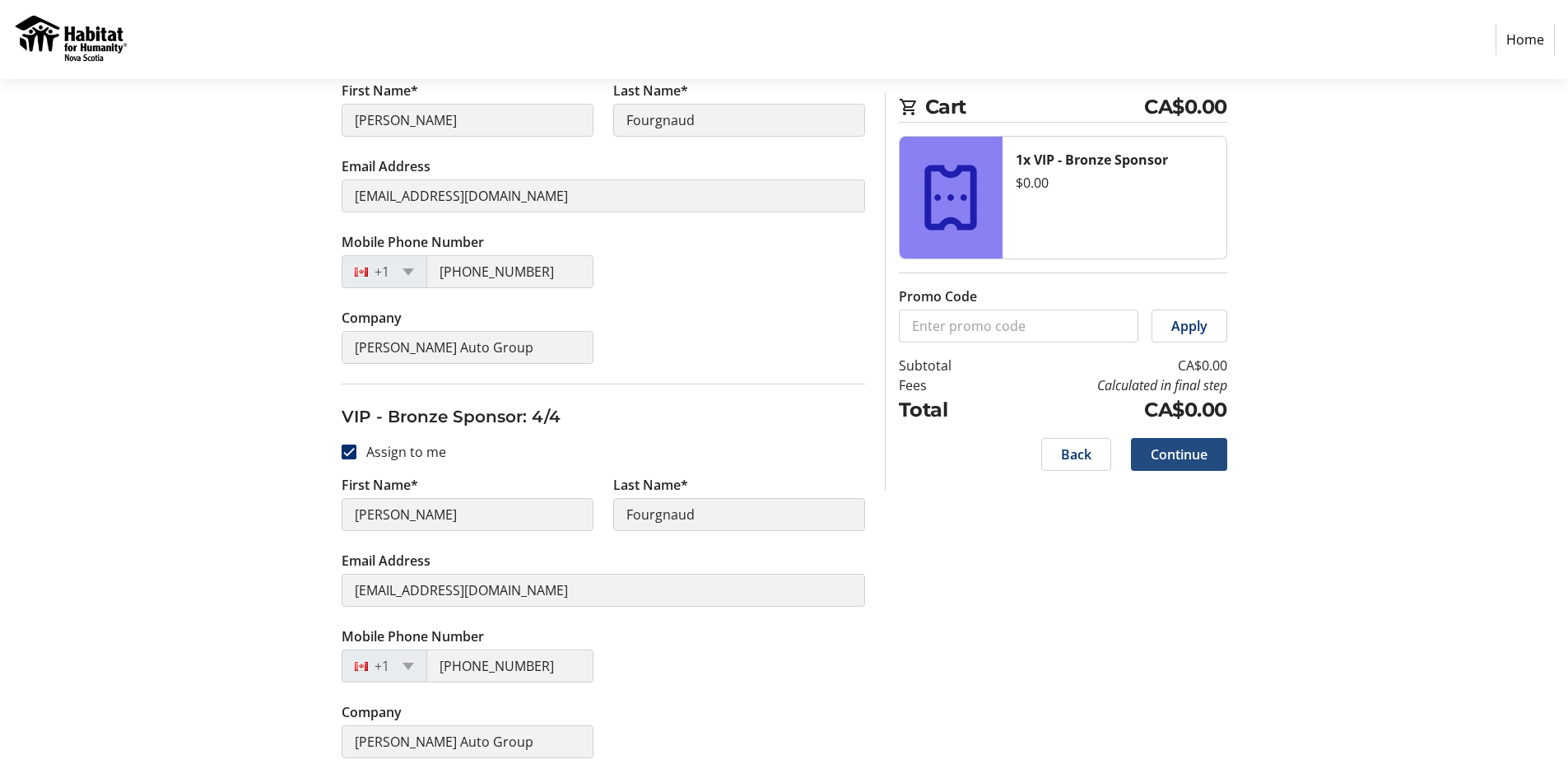
click at [1198, 455] on span "Continue" at bounding box center [1179, 454] width 57 height 20
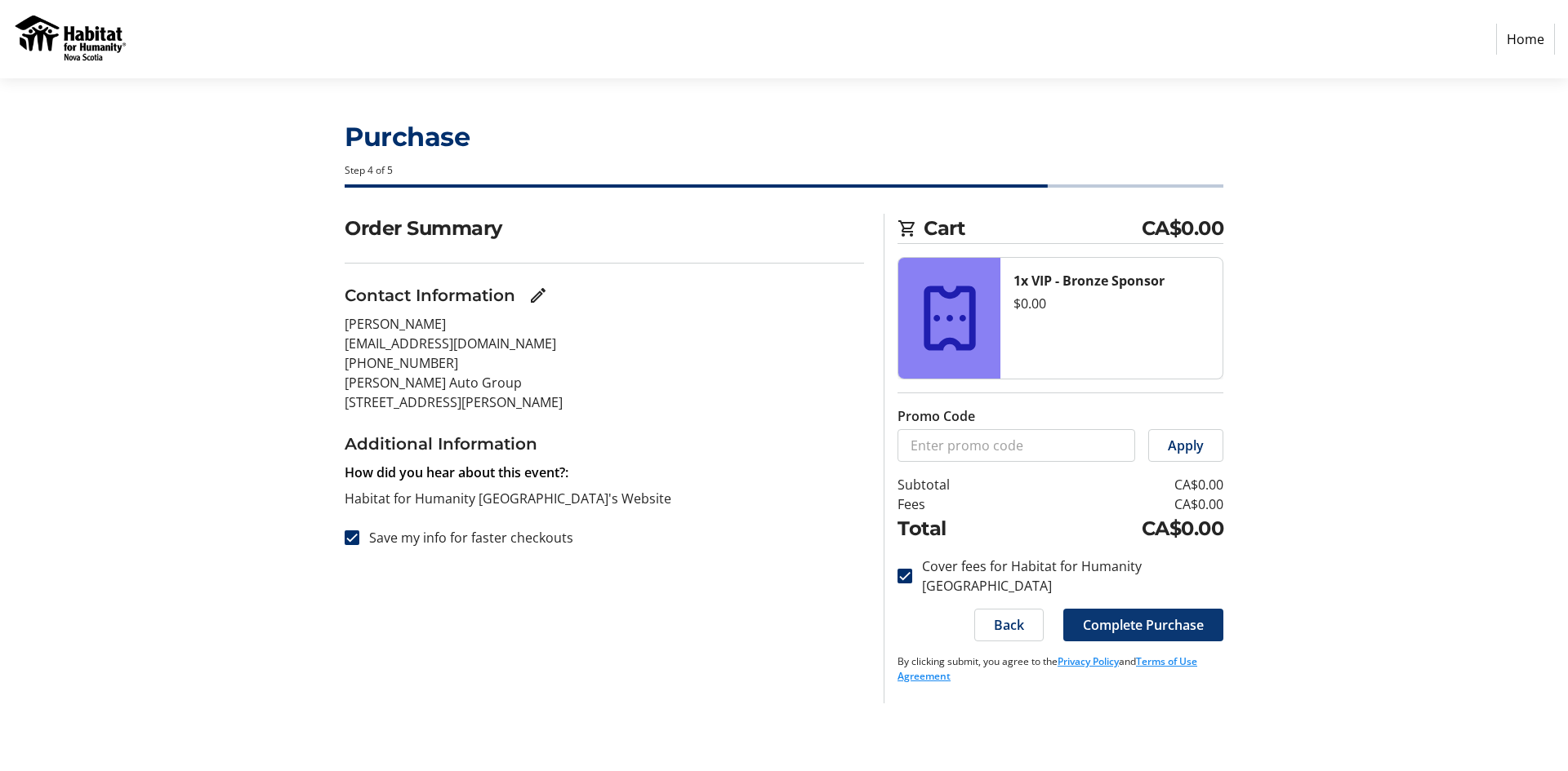
click at [1150, 615] on span "Complete Purchase" at bounding box center [1144, 624] width 121 height 20
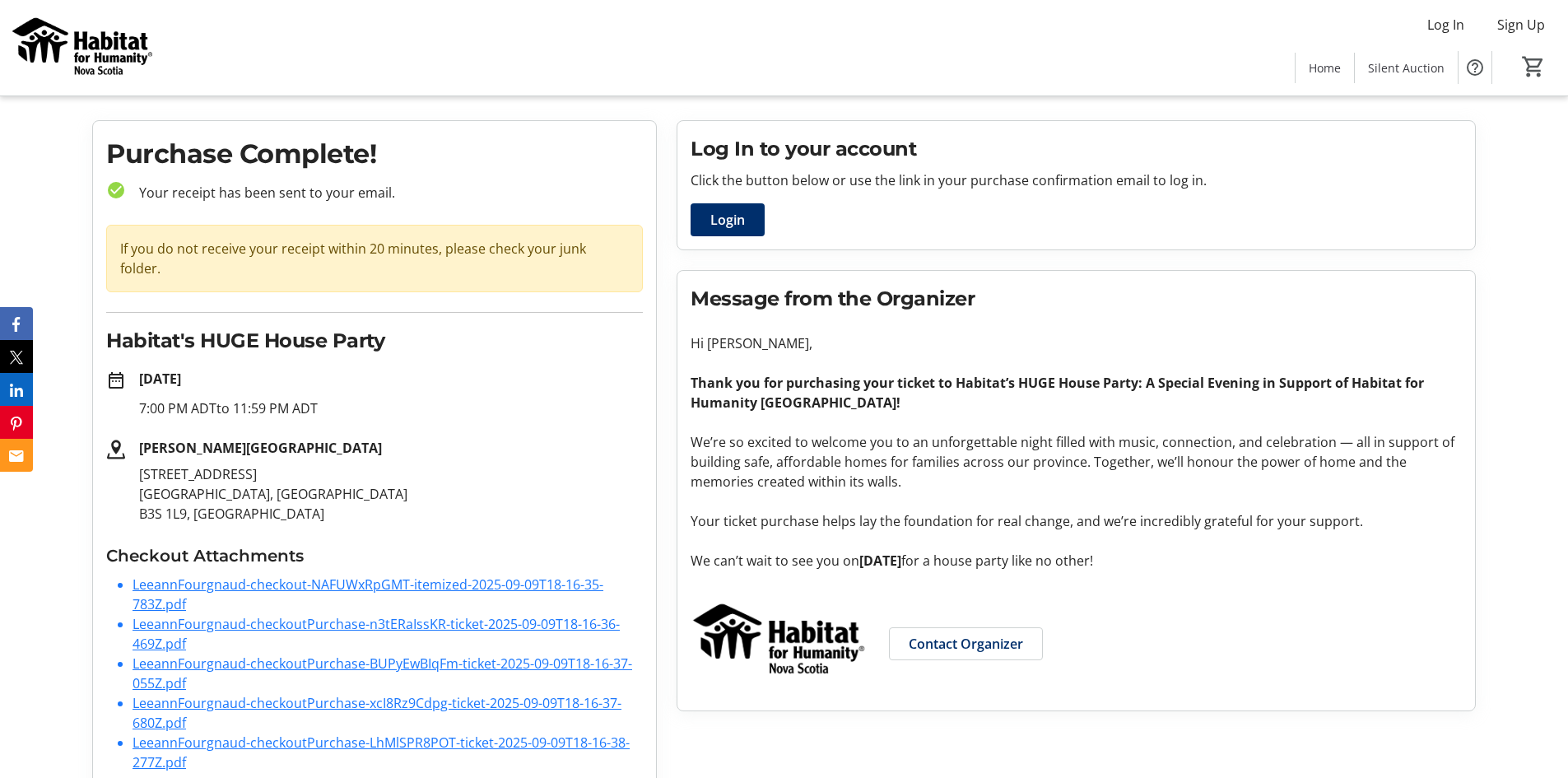
scroll to position [45, 0]
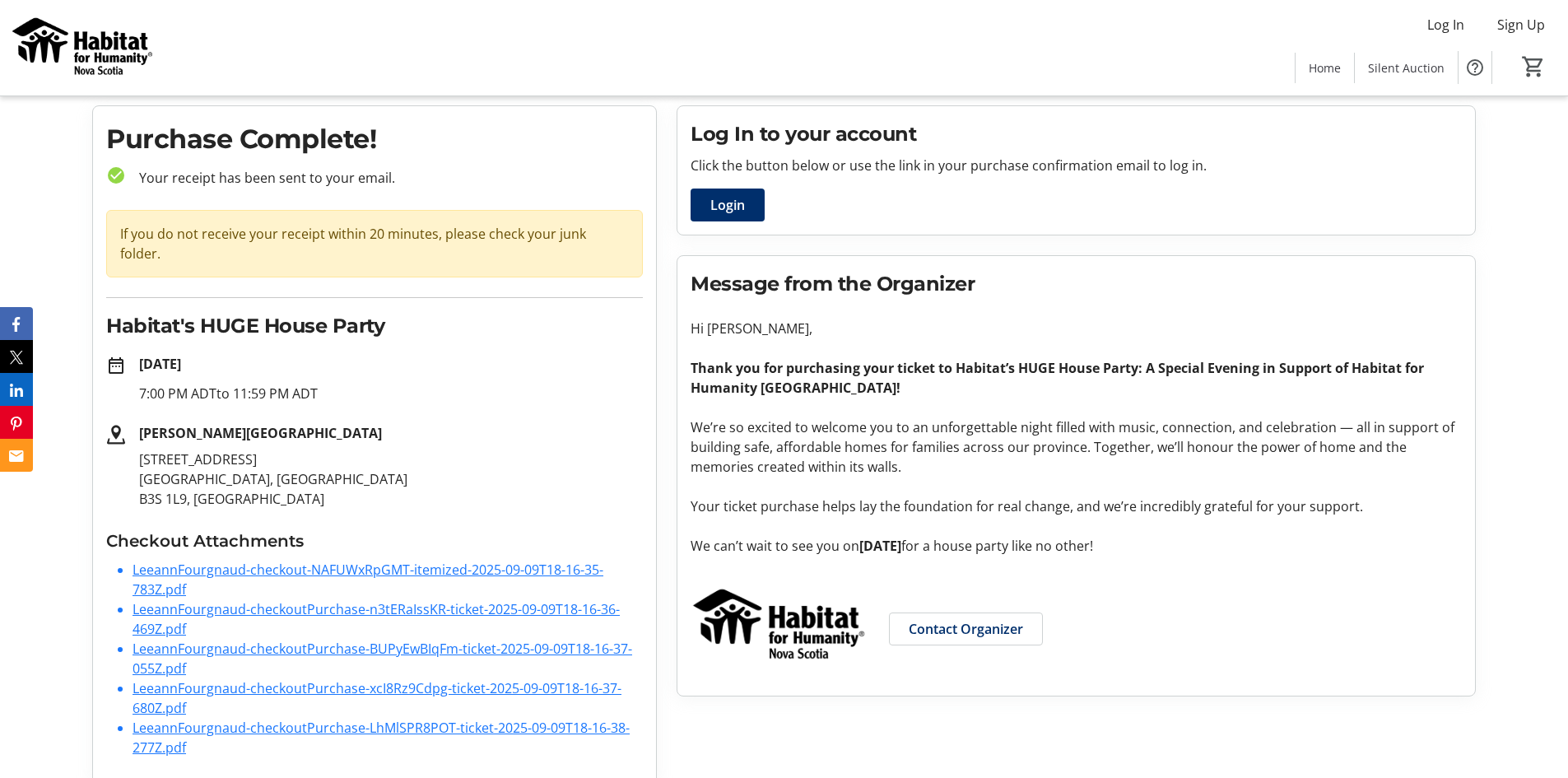
click at [484, 561] on link "LeeannFourgnaud-checkout-NAFUWxRpGMT-itemized-2025-09-09T18-16-35-783Z.pdf" at bounding box center [368, 580] width 471 height 38
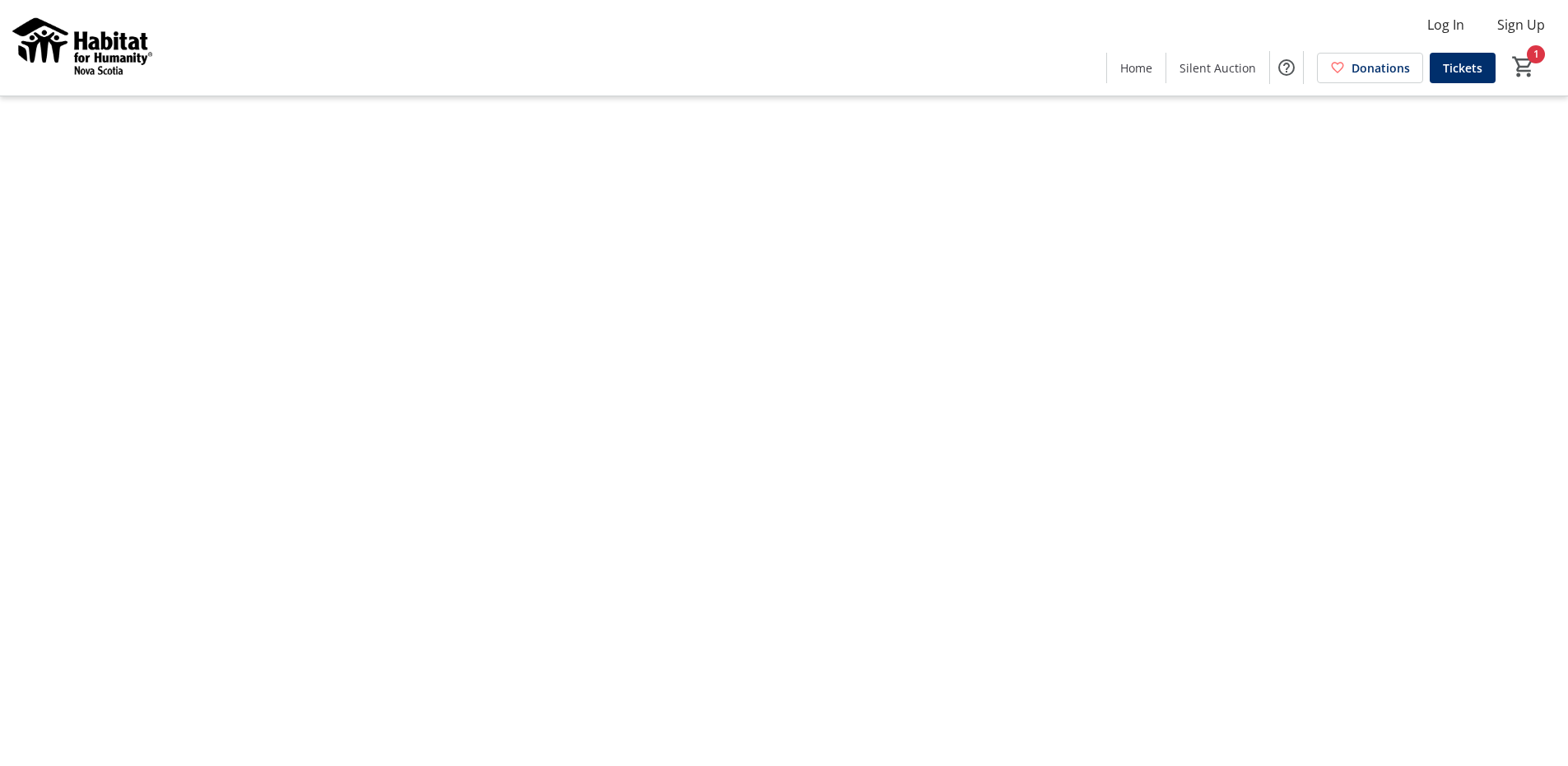
type input "1"
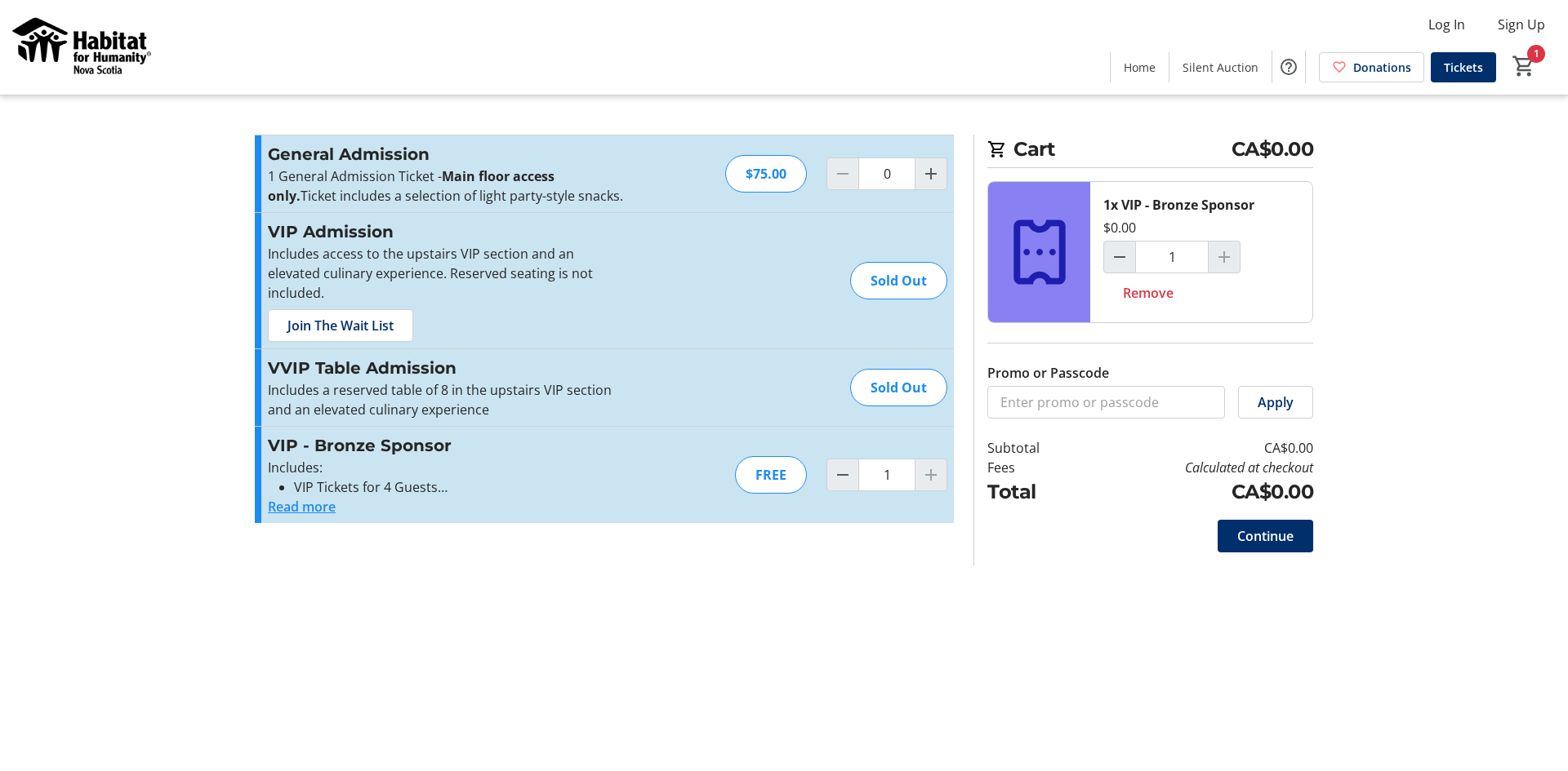
click at [298, 498] on button "Read more" at bounding box center [302, 507] width 68 height 20
